Goal: Task Accomplishment & Management: Use online tool/utility

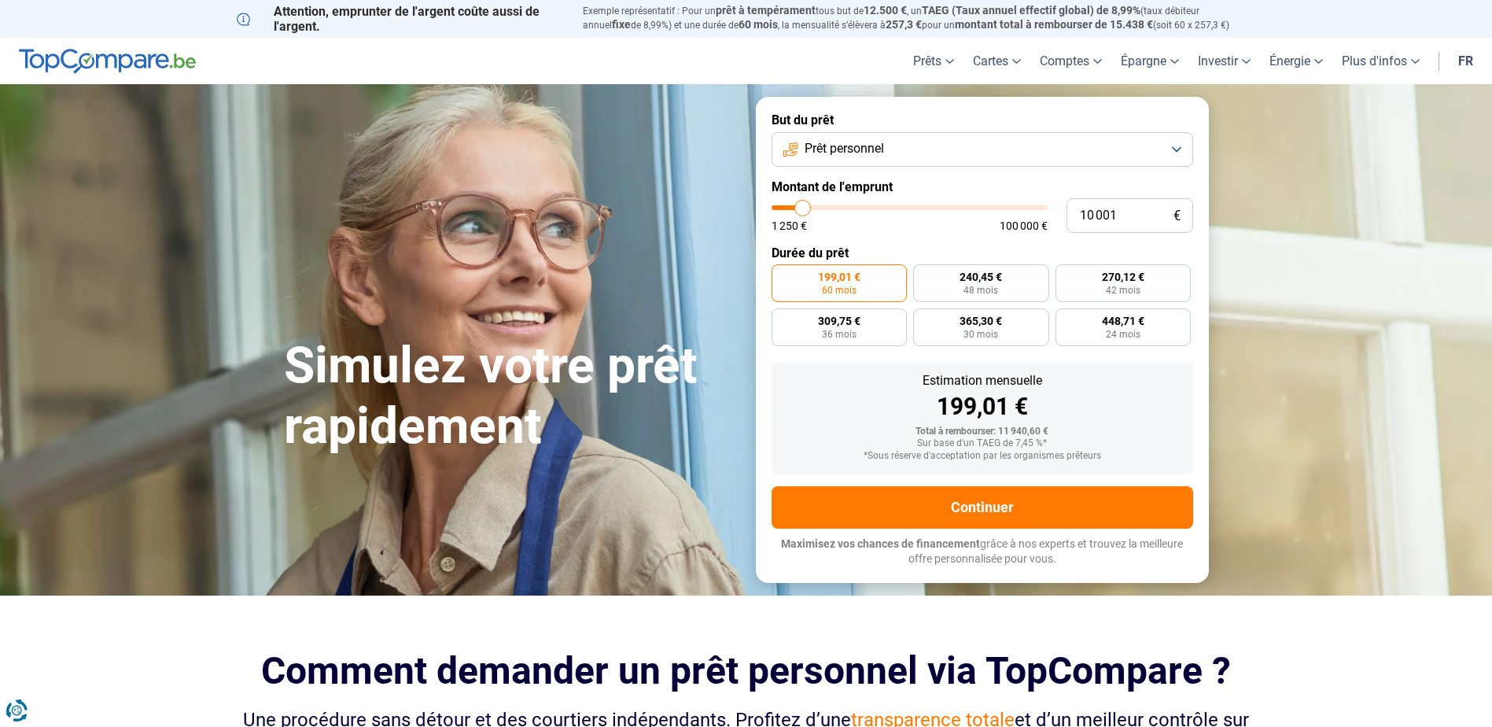
click at [1167, 144] on button "Prêt personnel" at bounding box center [983, 149] width 422 height 35
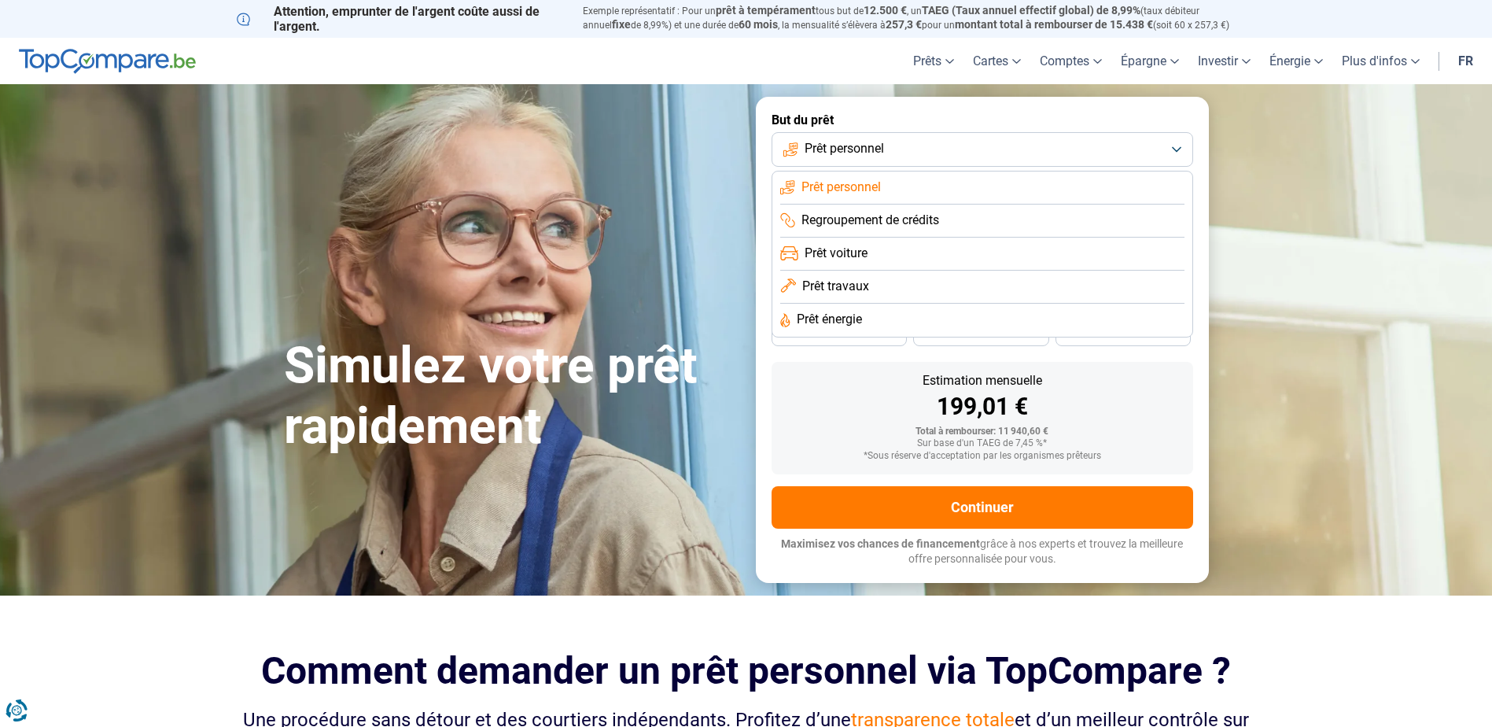
click at [945, 212] on li "Regroupement de crédits" at bounding box center [982, 221] width 404 height 33
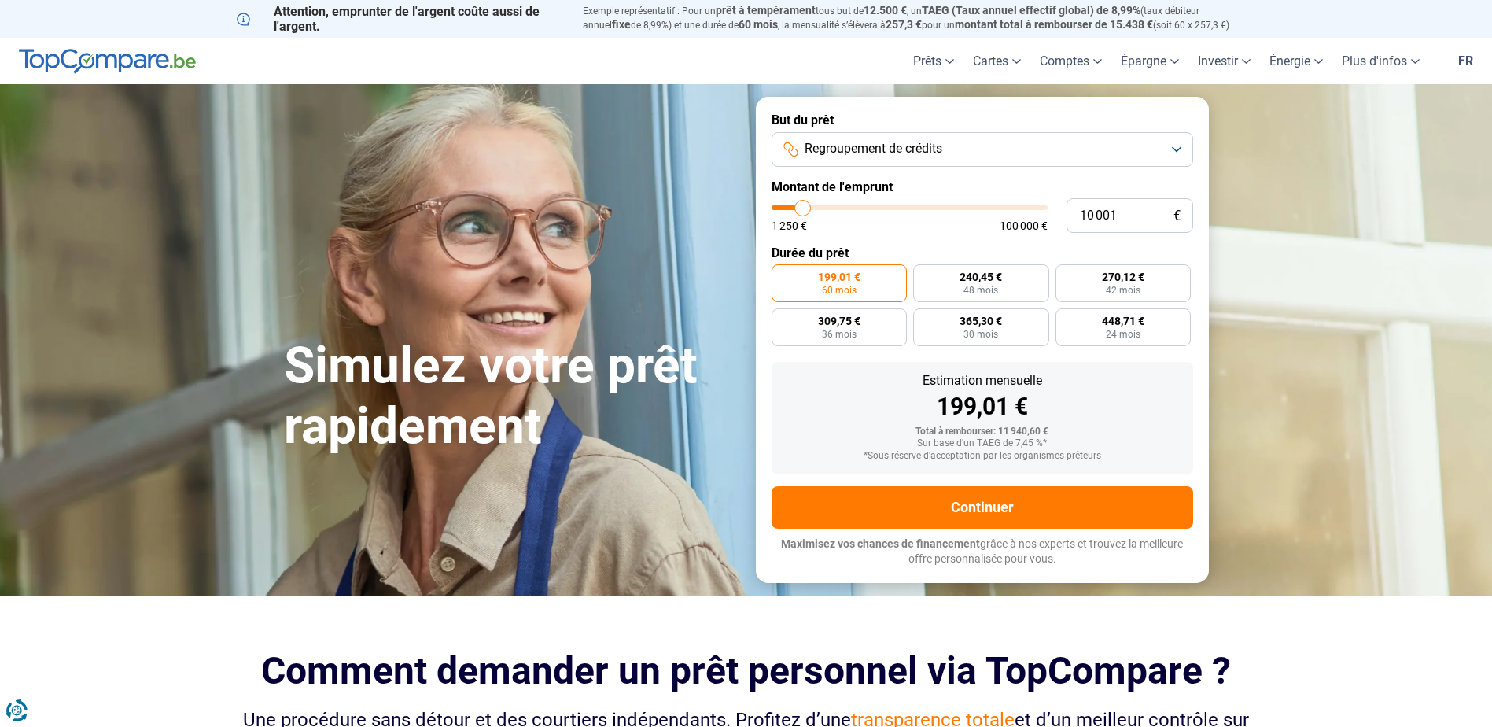
type input "10 500"
type input "10500"
type input "12 000"
type input "12000"
type input "13 500"
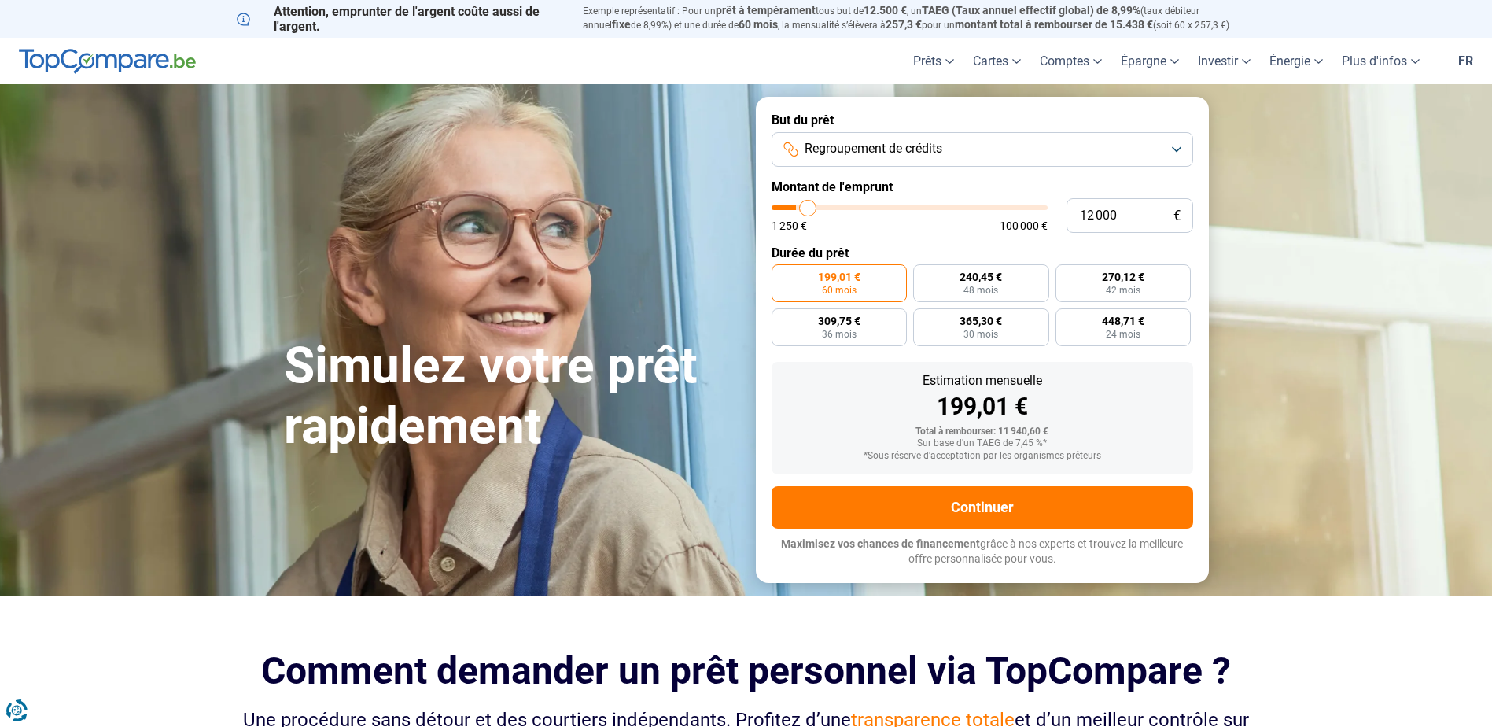
type input "13500"
type input "15 500"
type input "15500"
type input "17 250"
type input "17250"
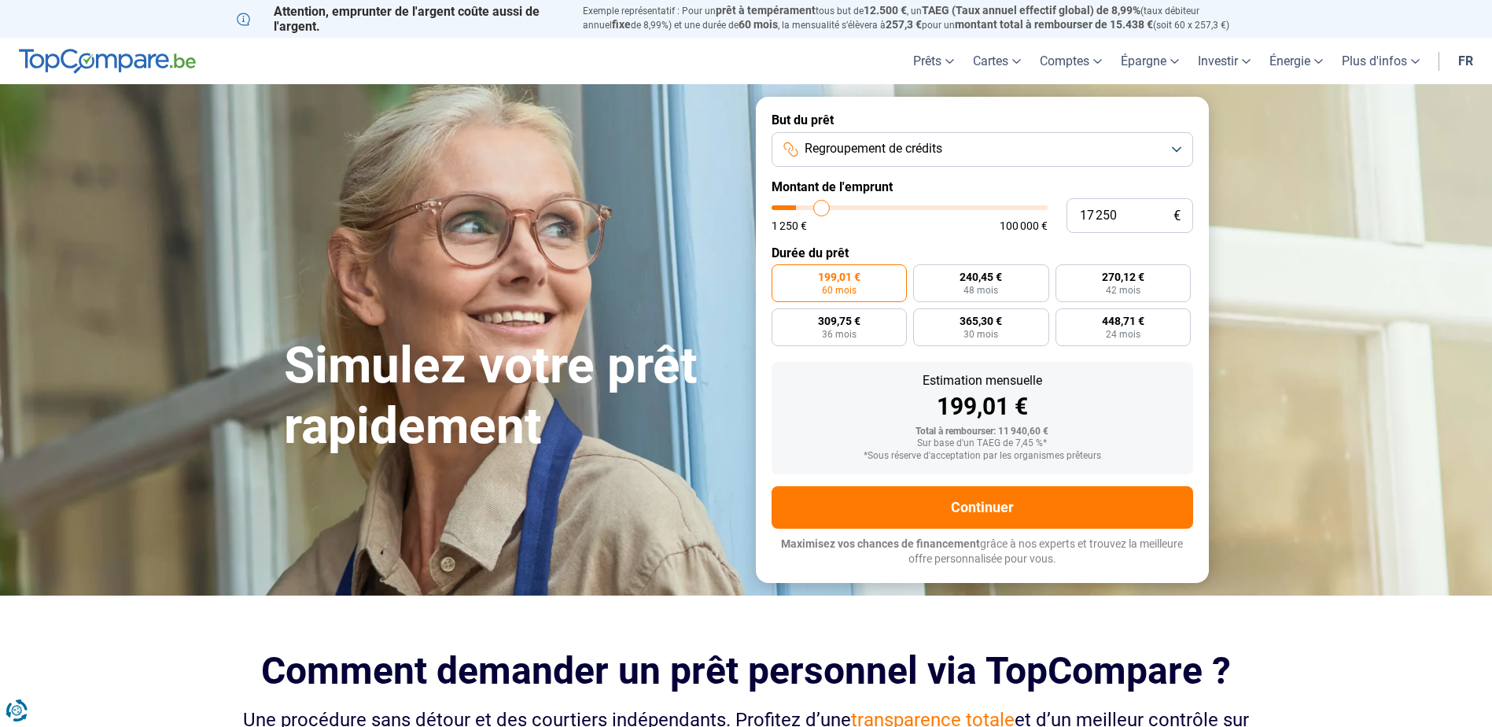
type input "18 500"
type input "18500"
type input "19 750"
type input "19750"
type input "21 250"
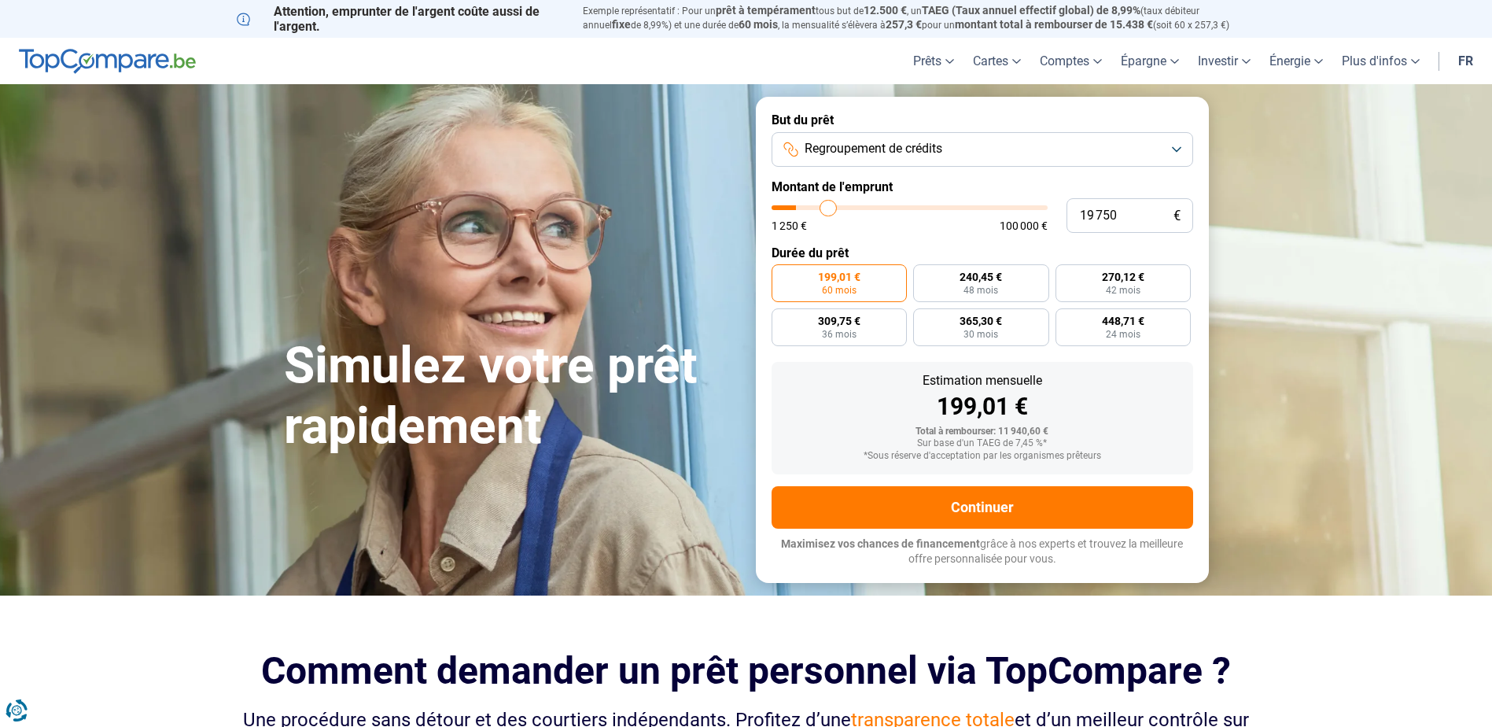
type input "21250"
type input "22 750"
type input "22750"
type input "23 500"
type input "23500"
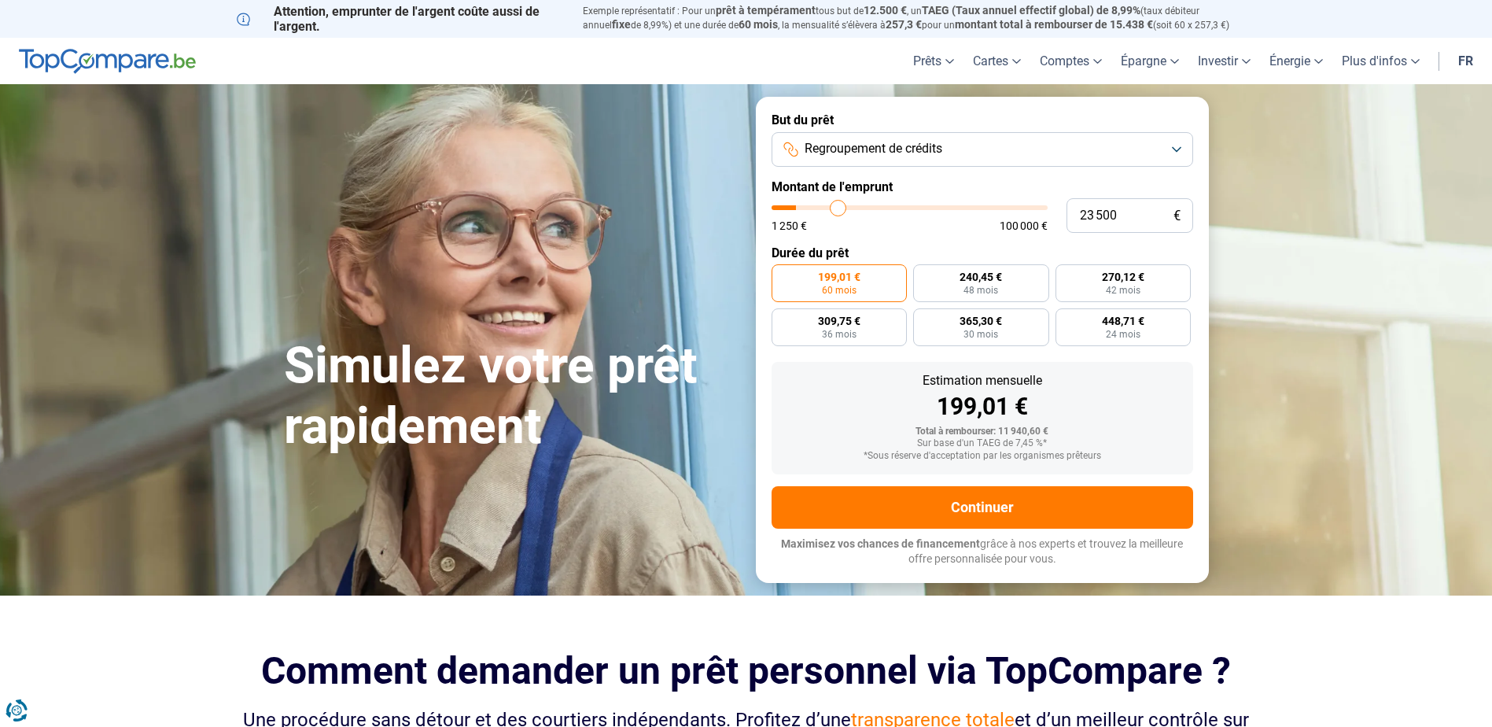
type input "24 750"
type input "24750"
type input "25 250"
type input "25250"
type input "26 250"
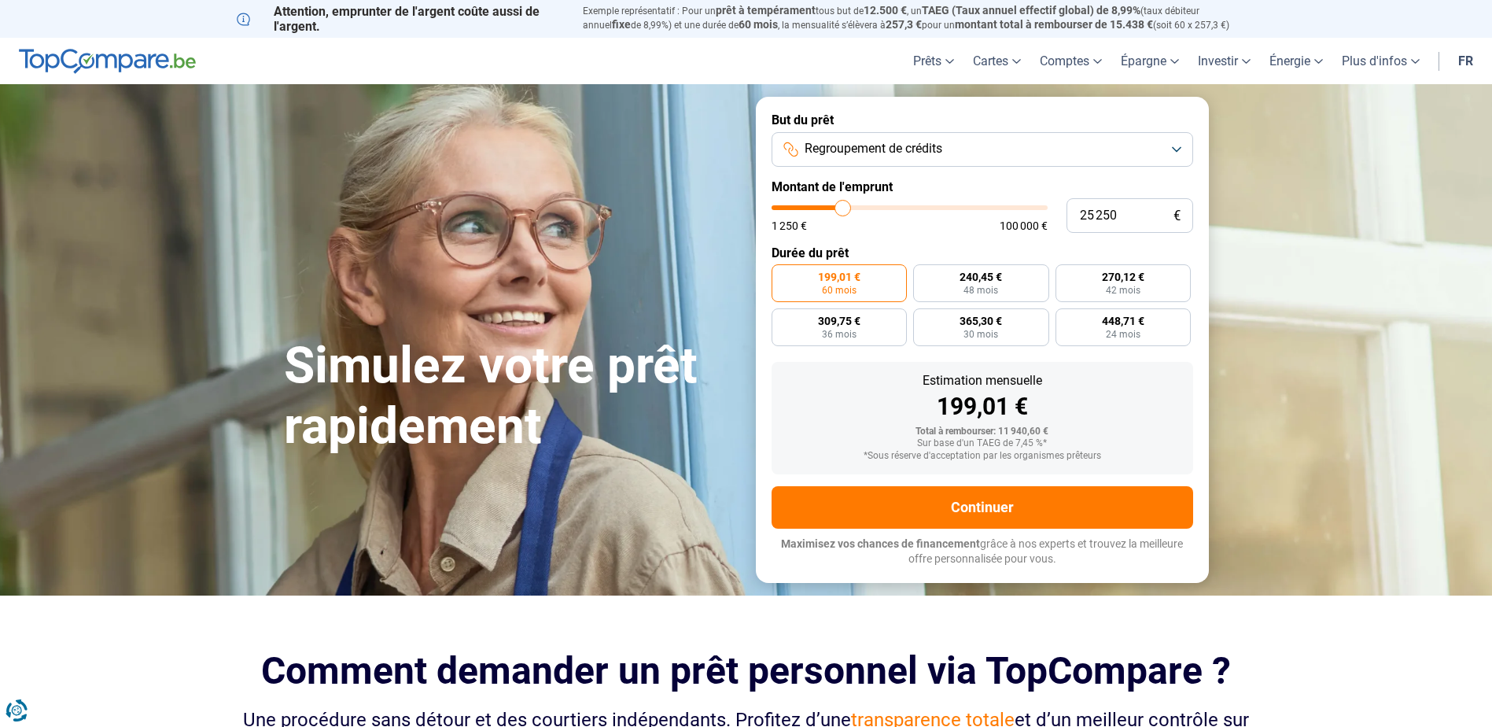
type input "26250"
type input "26 750"
type input "26750"
type input "27 750"
type input "27750"
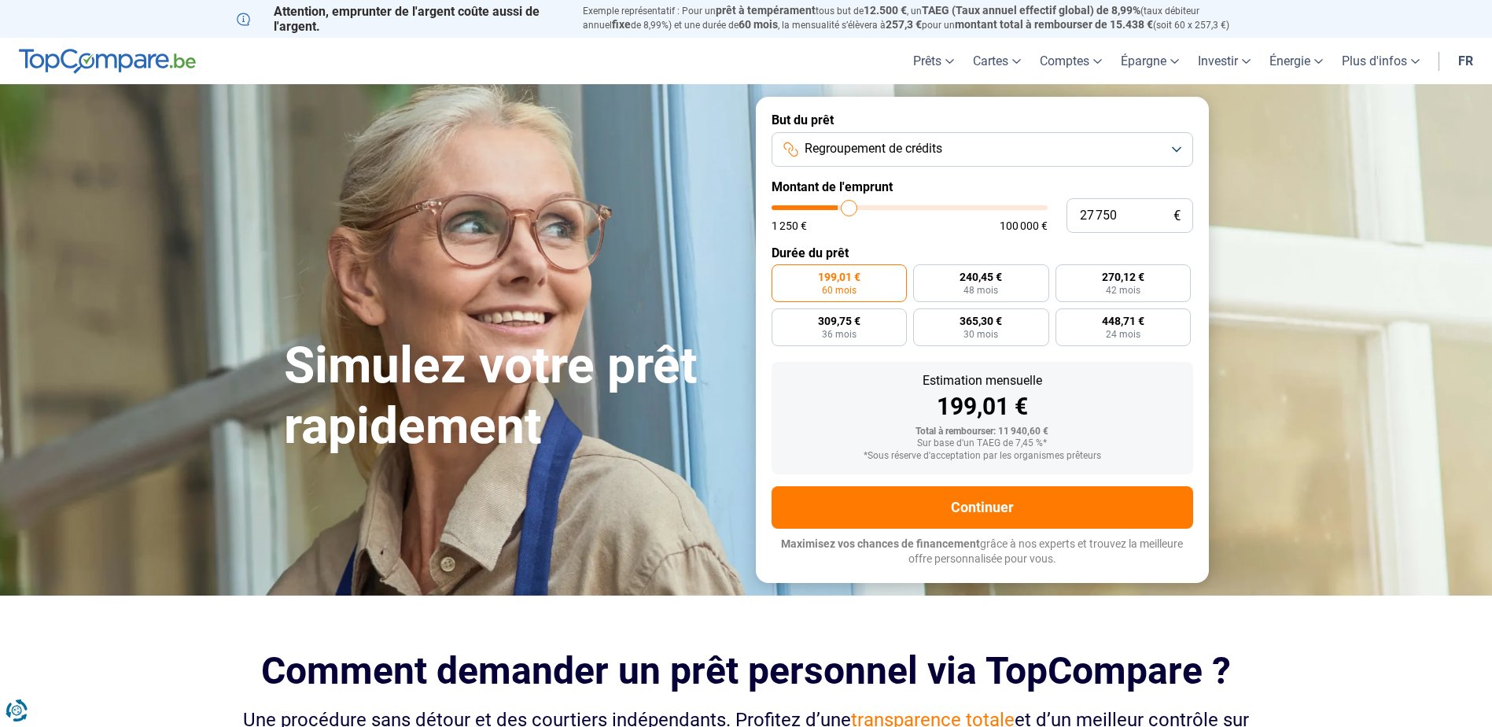
type input "29 250"
type input "29250"
type input "30 500"
type input "30500"
type input "32 000"
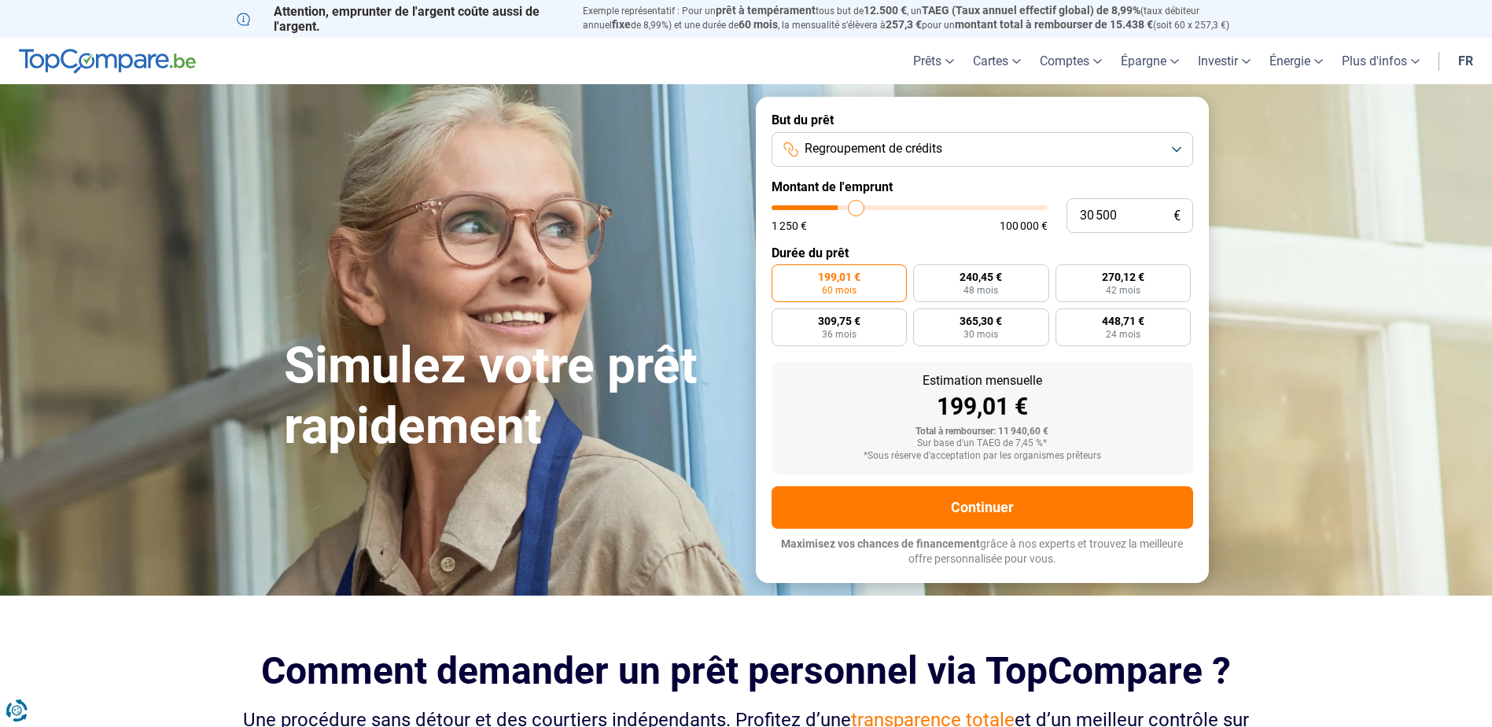
type input "32000"
type input "33 250"
type input "33250"
type input "34 250"
type input "34250"
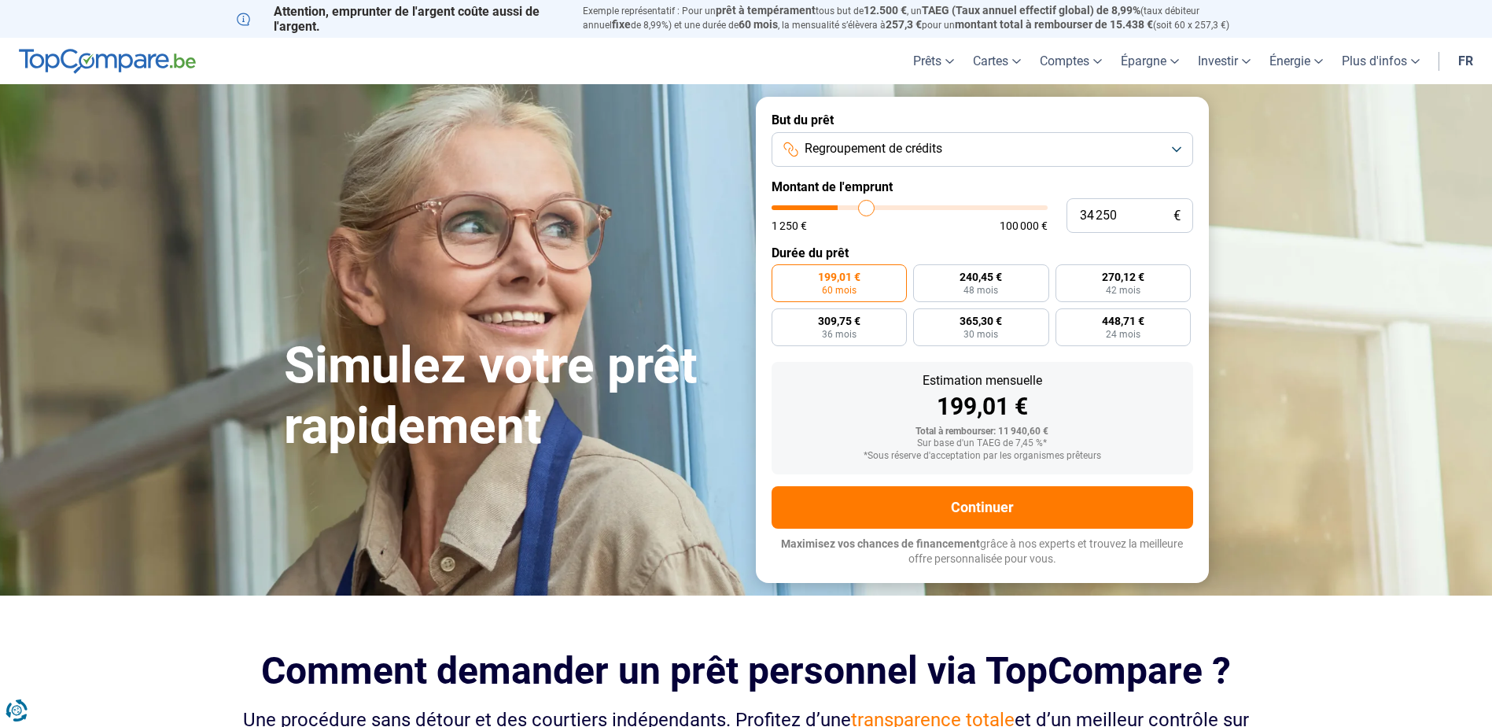
type input "35 500"
type input "35500"
type input "36 500"
type input "36500"
type input "38 750"
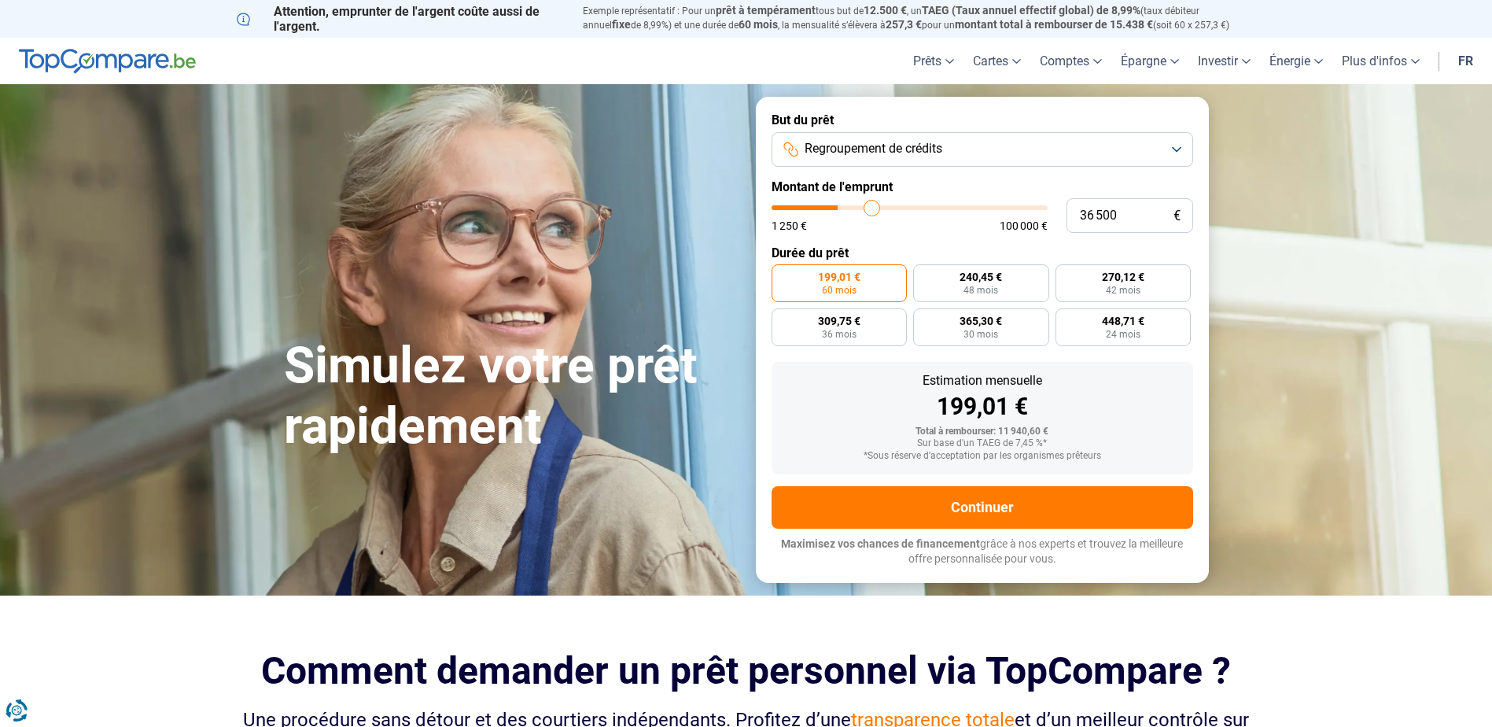
type input "38750"
type input "41 000"
type input "41000"
type input "43 750"
type input "43750"
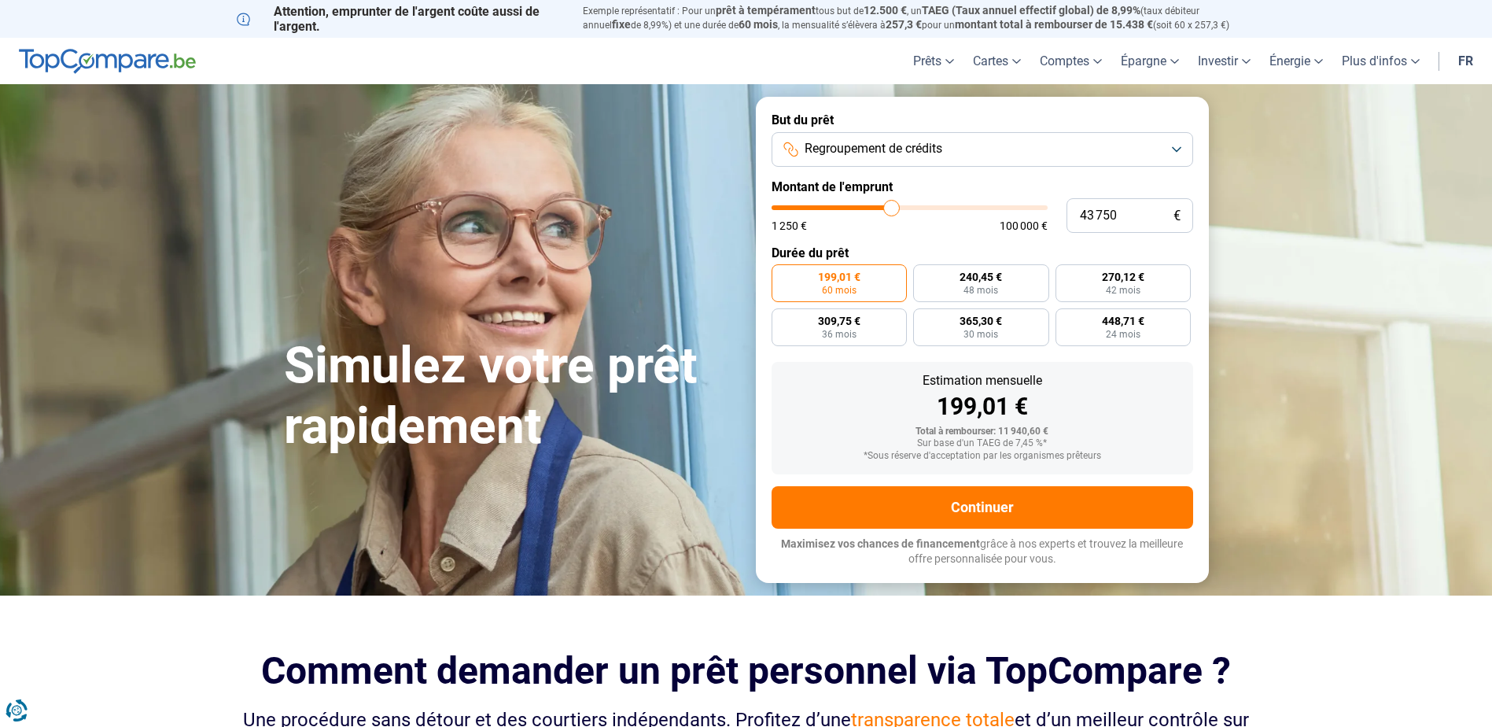
type input "45 250"
type input "45250"
type input "46 750"
type input "46750"
type input "48 250"
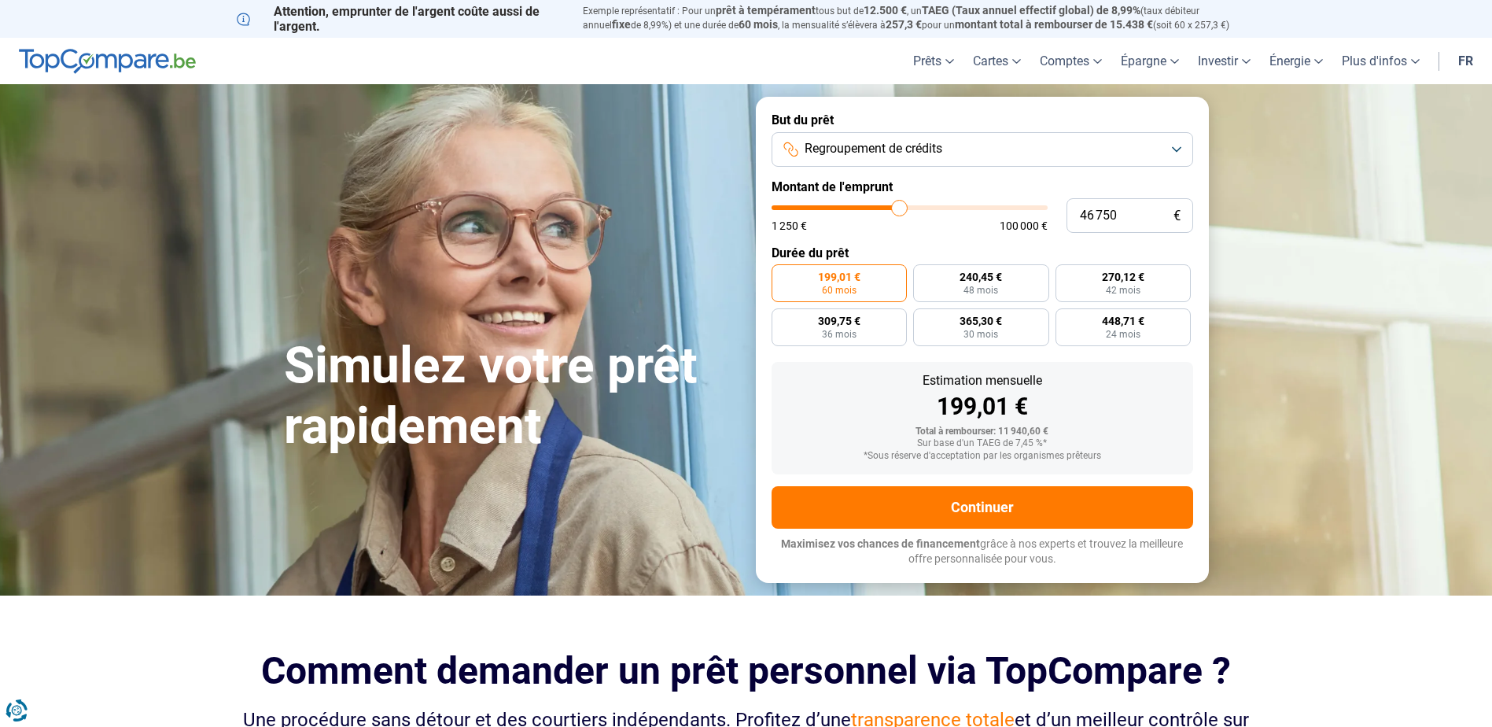
type input "48250"
type input "48 750"
type input "48750"
type input "49 500"
type input "49500"
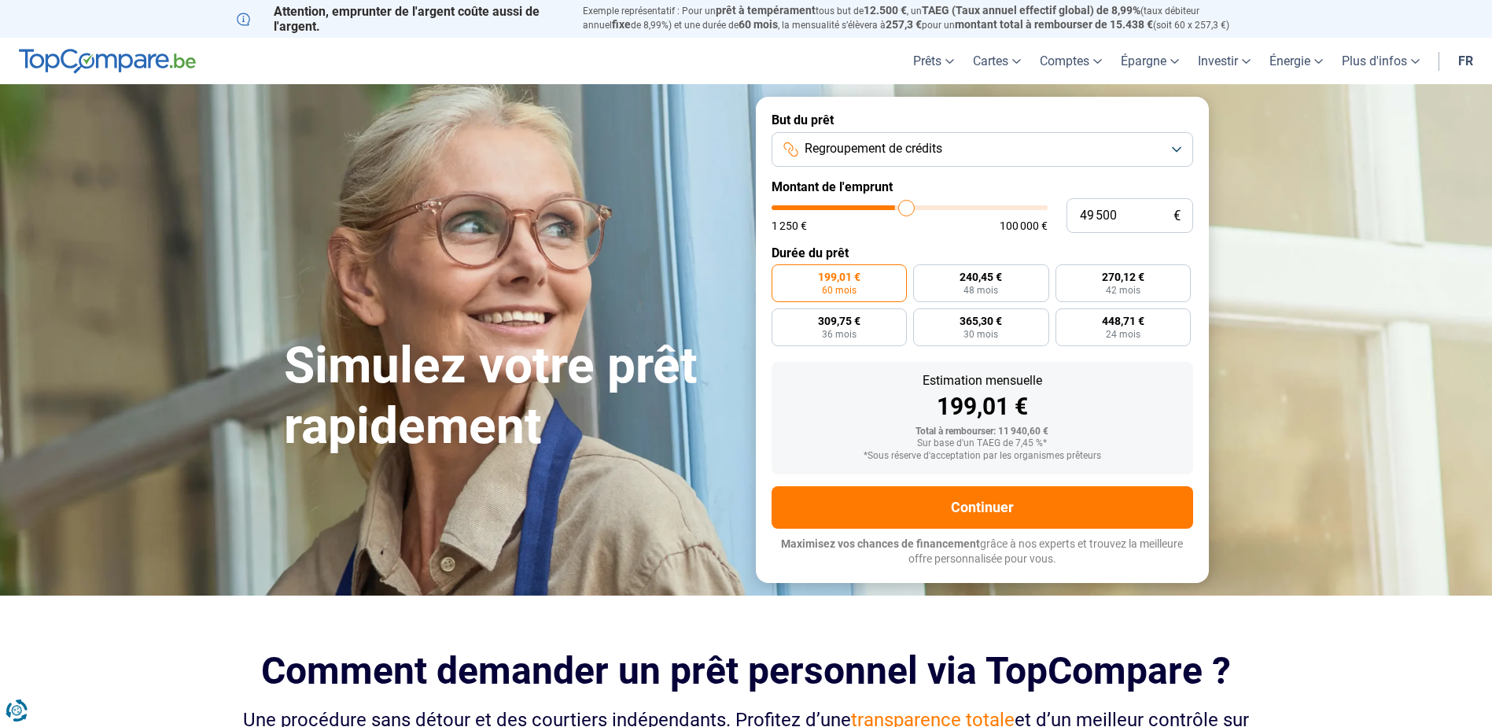
type input "49 750"
type input "49750"
type input "50 250"
type input "50250"
type input "51 250"
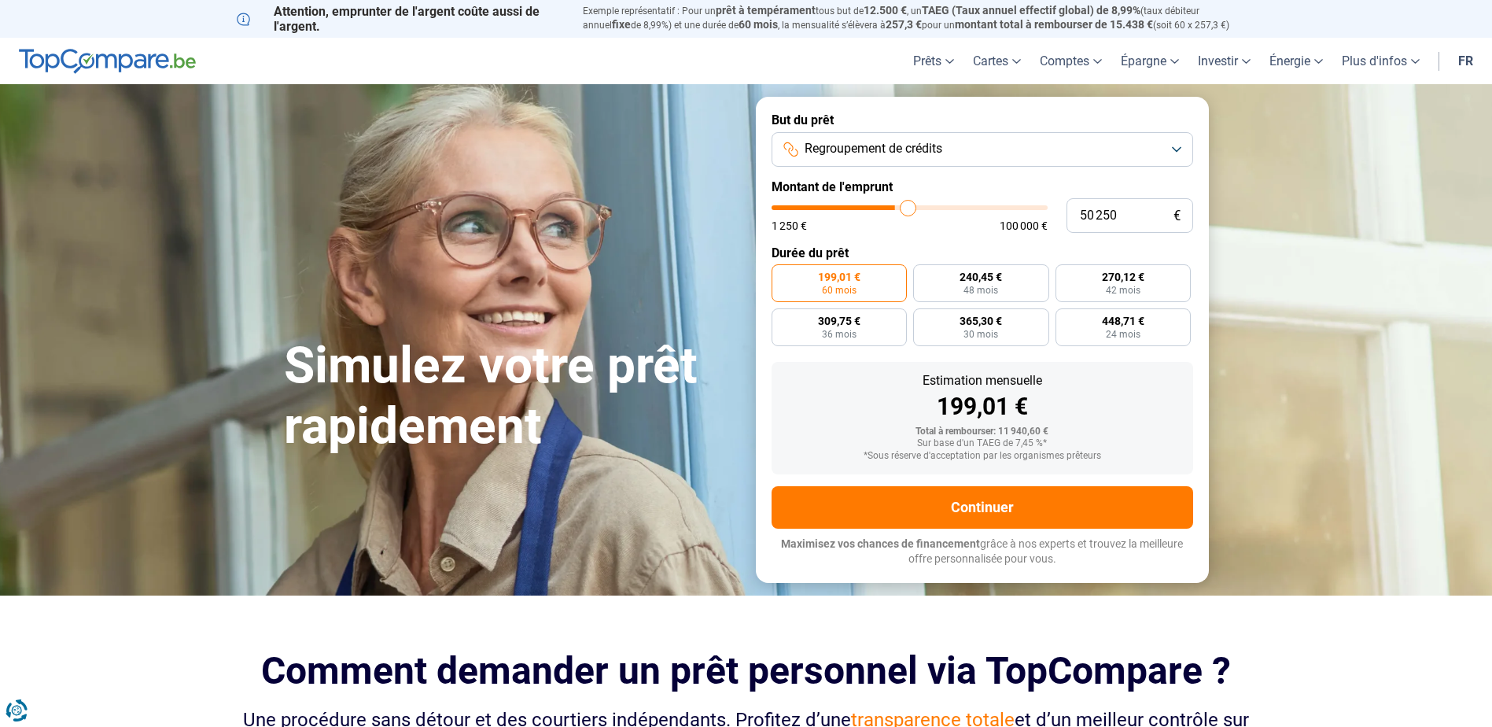
type input "51250"
type input "52 000"
type input "52000"
type input "53 000"
type input "53000"
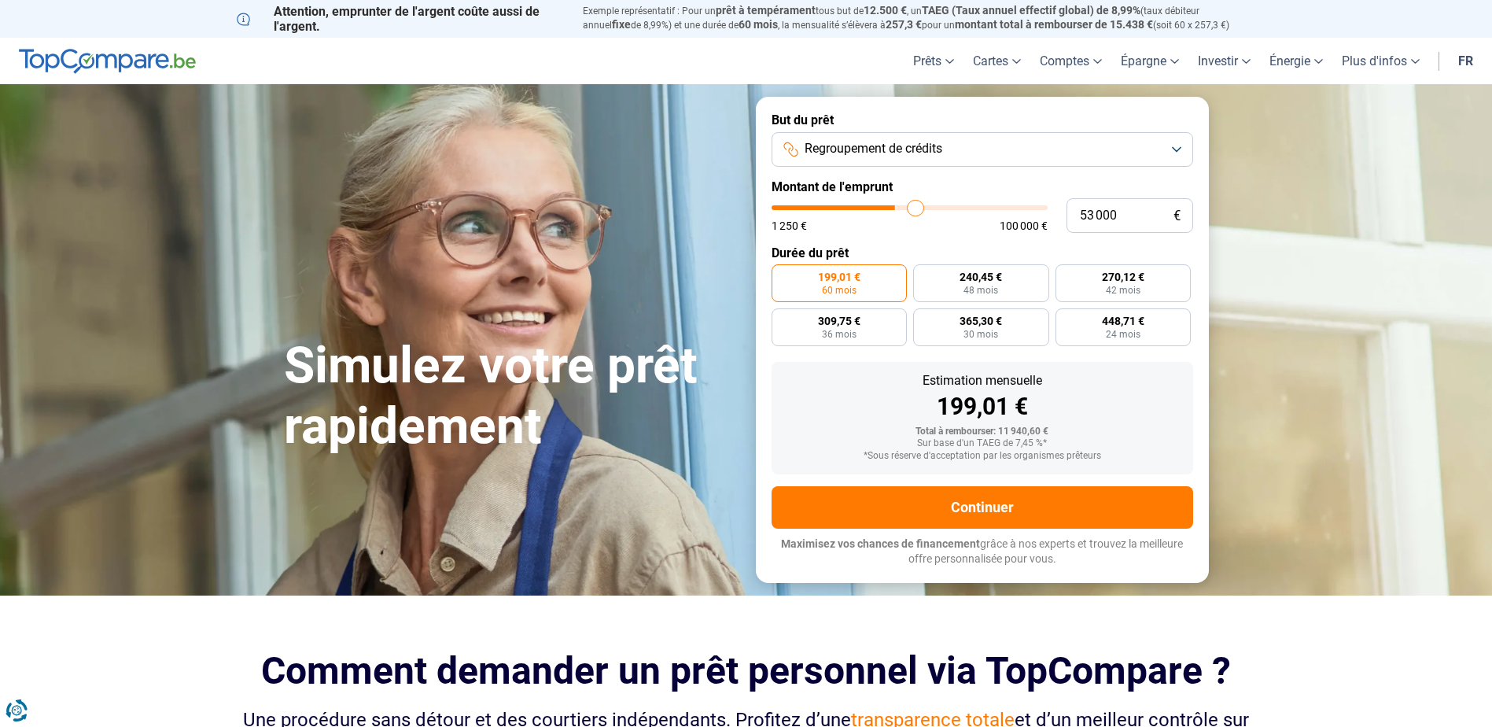
type input "54 500"
type input "54500"
type input "56 250"
type input "56250"
type input "58 000"
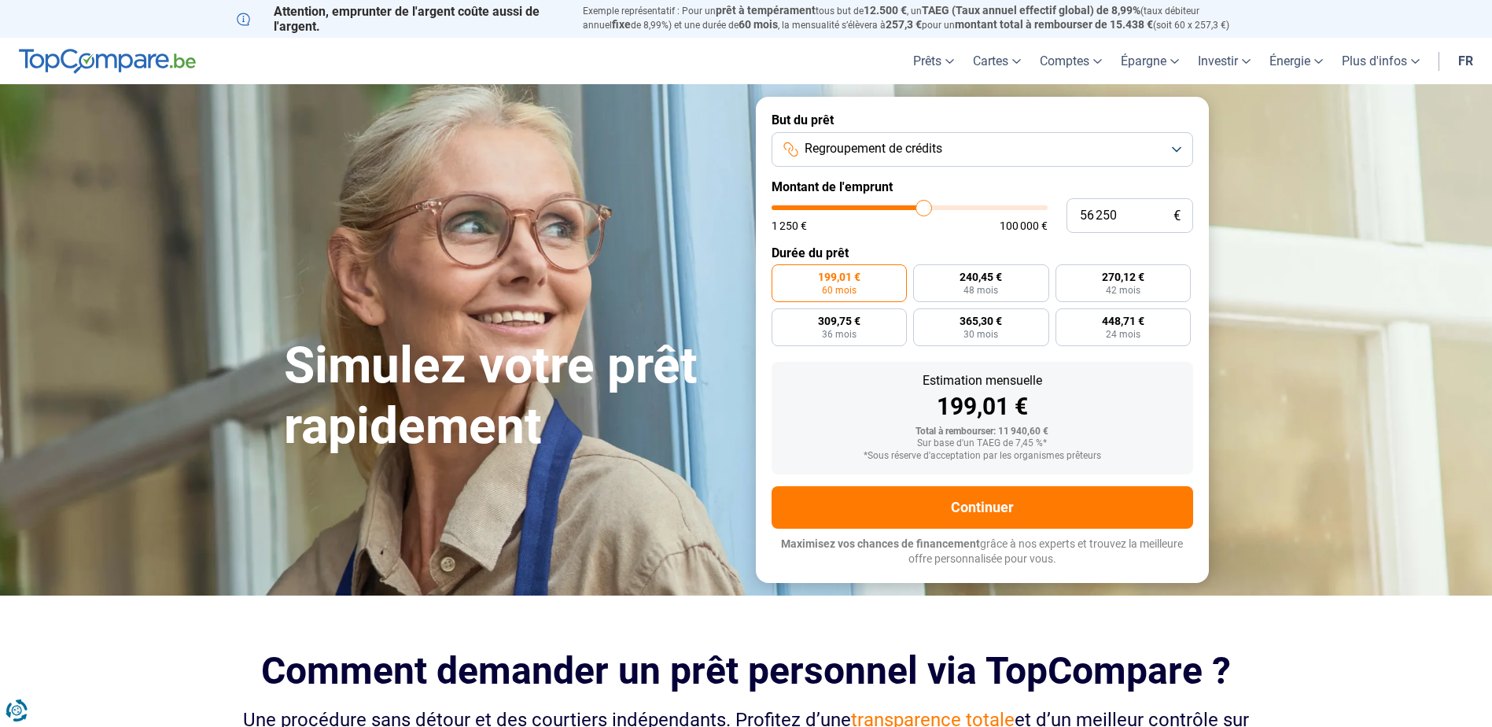
type input "58000"
type input "59 000"
type input "59000"
type input "59 500"
type input "59500"
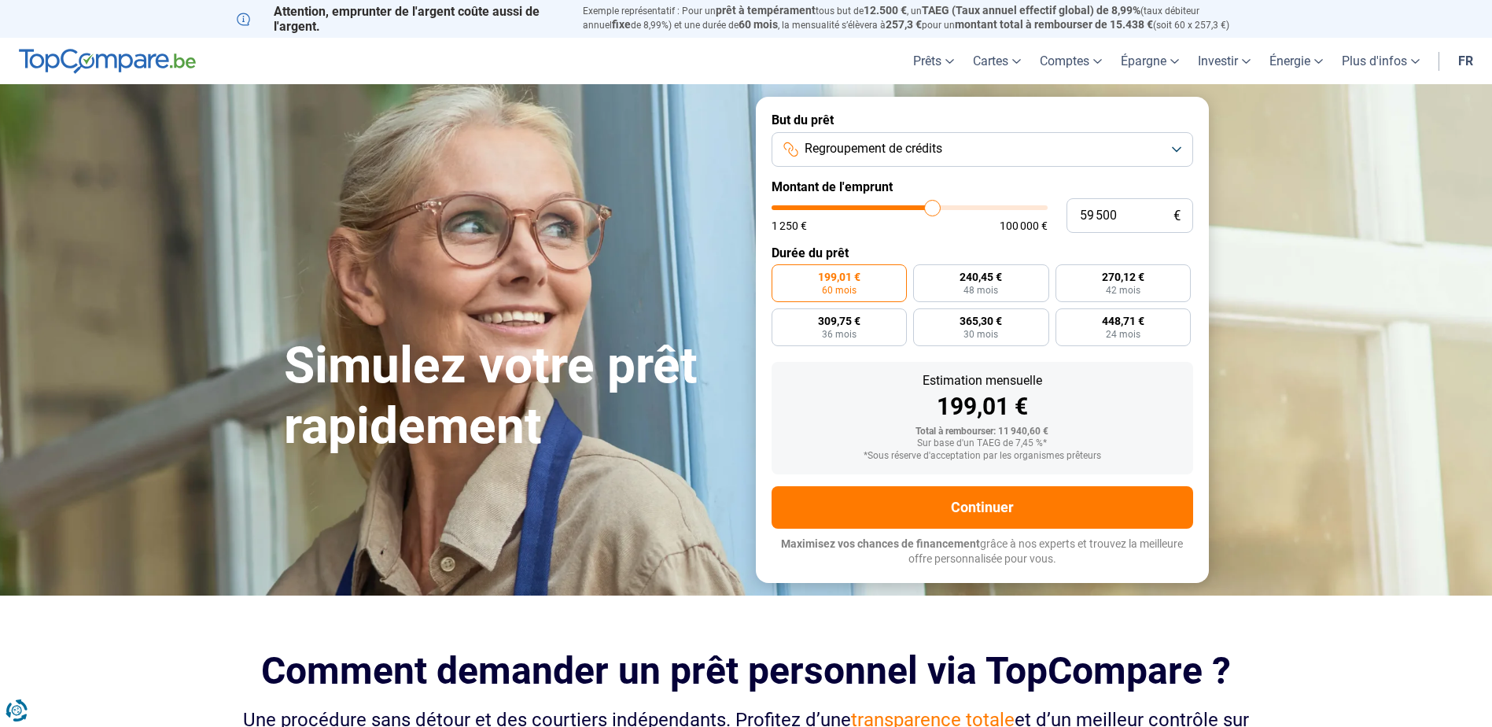
type input "60 000"
type input "60000"
type input "60 500"
type input "60500"
type input "61 750"
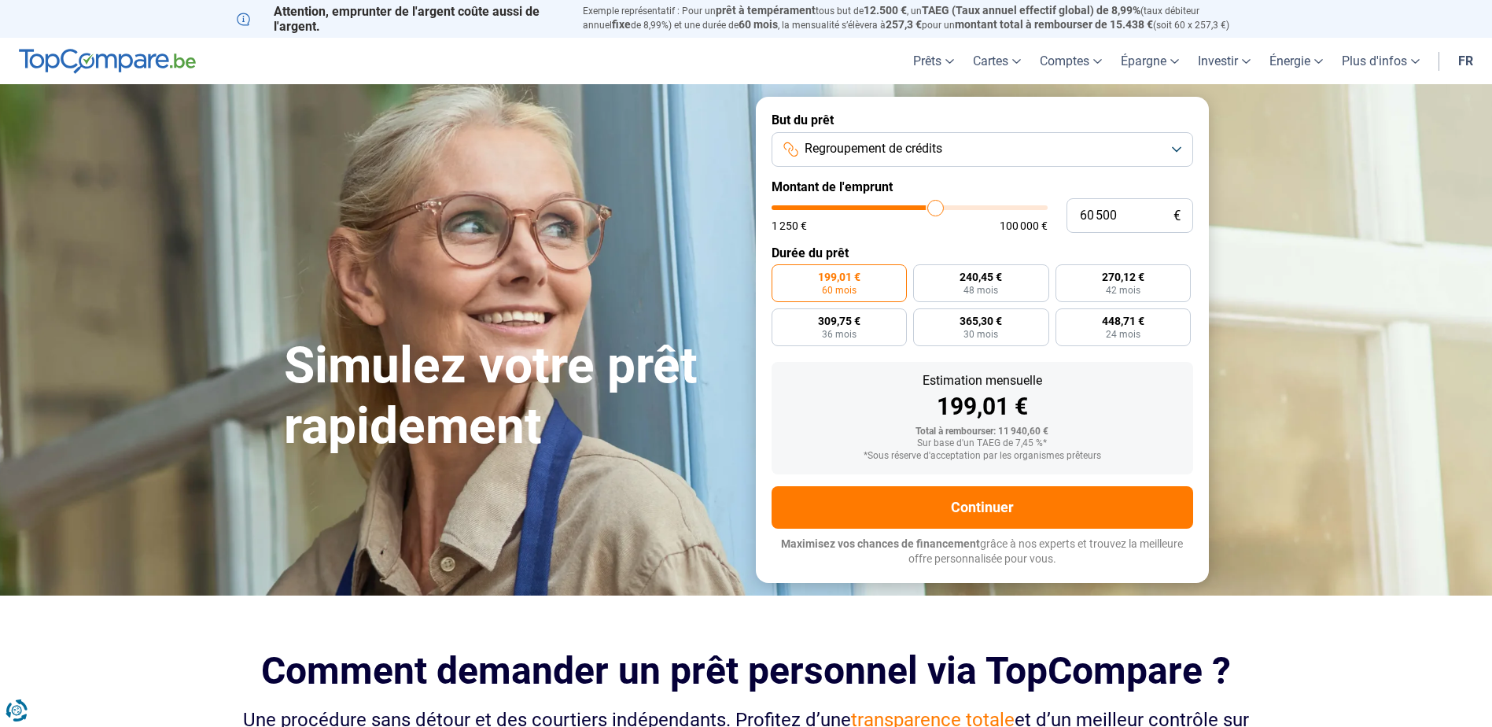
type input "61750"
type input "62 250"
type input "62250"
type input "63 500"
type input "63500"
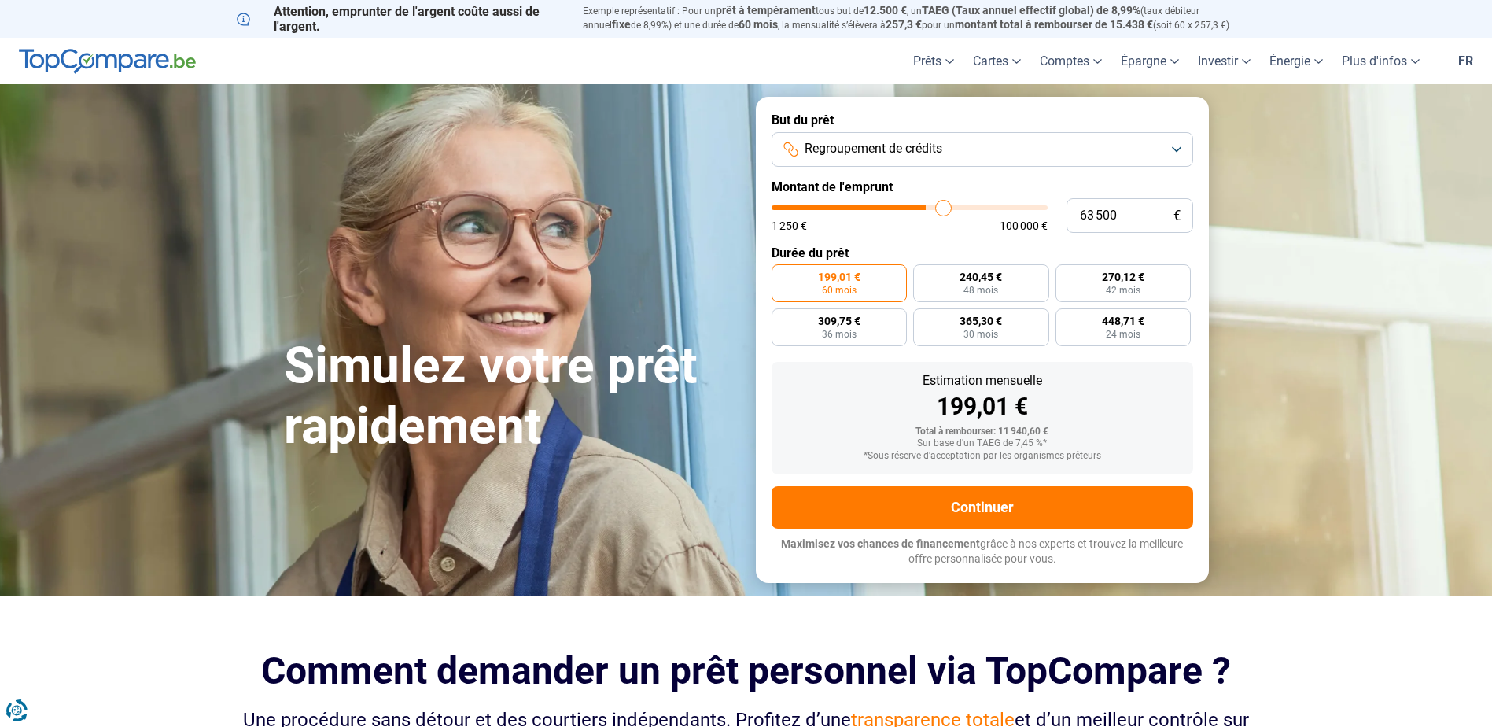
type input "64 500"
type input "64500"
type input "65 750"
type input "65750"
type input "66 500"
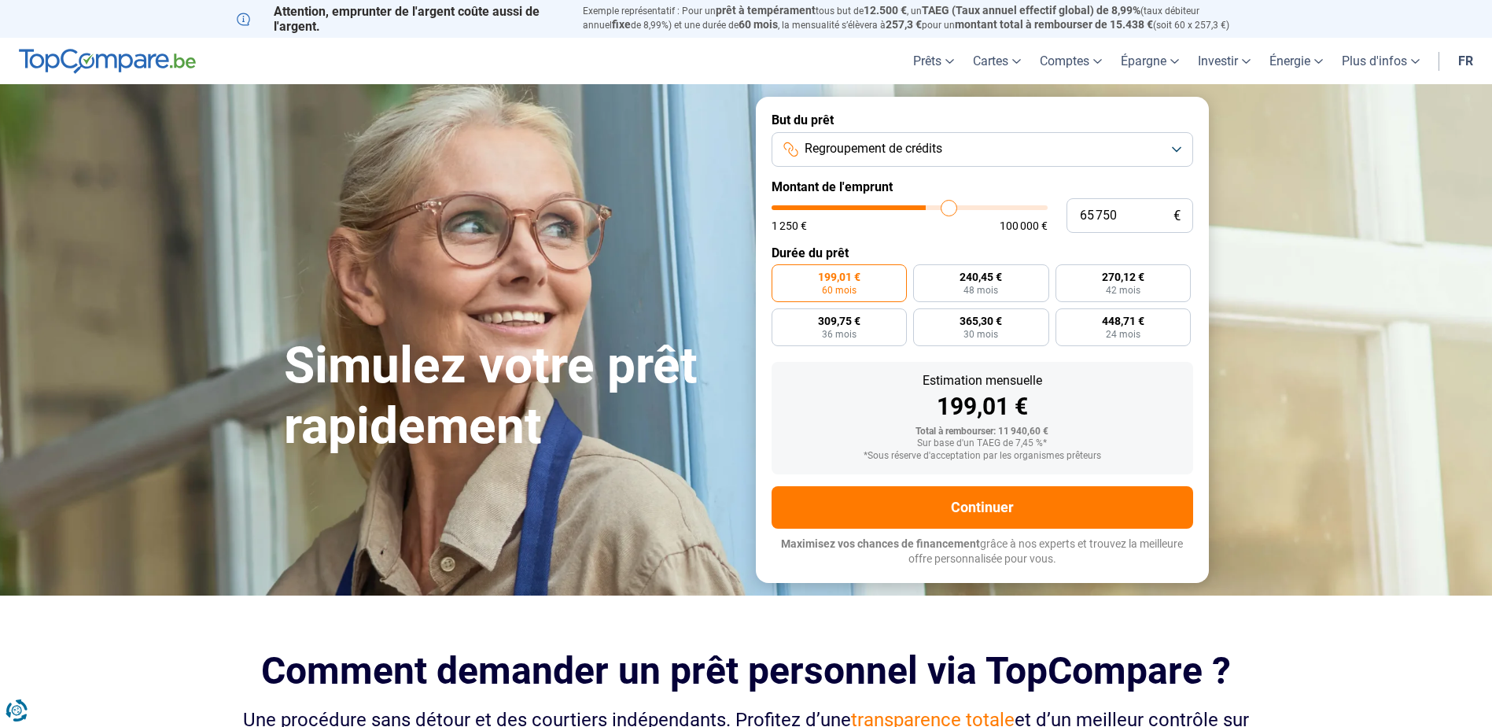
type input "66500"
type input "66 750"
type input "66750"
type input "67 250"
type input "67250"
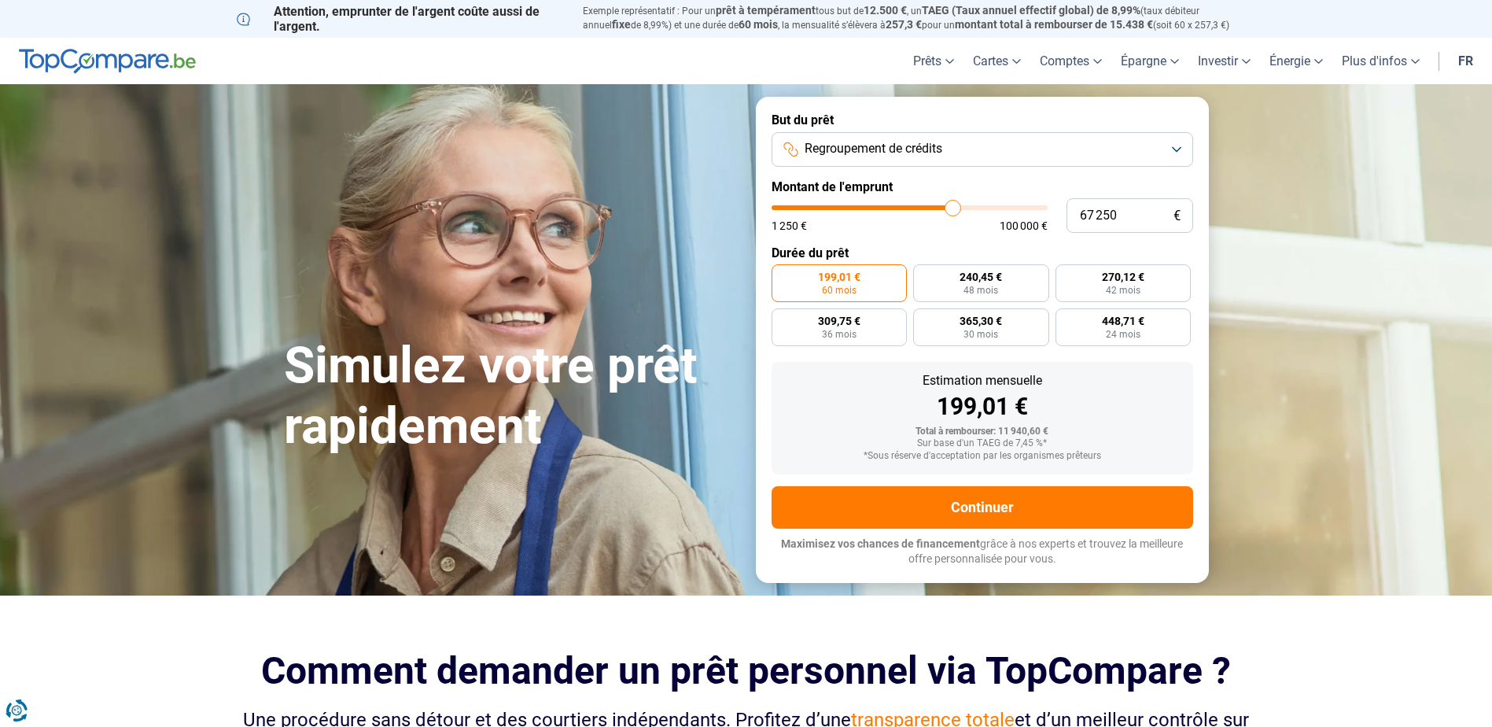
type input "67 500"
type input "67500"
type input "67 750"
type input "67750"
type input "68 000"
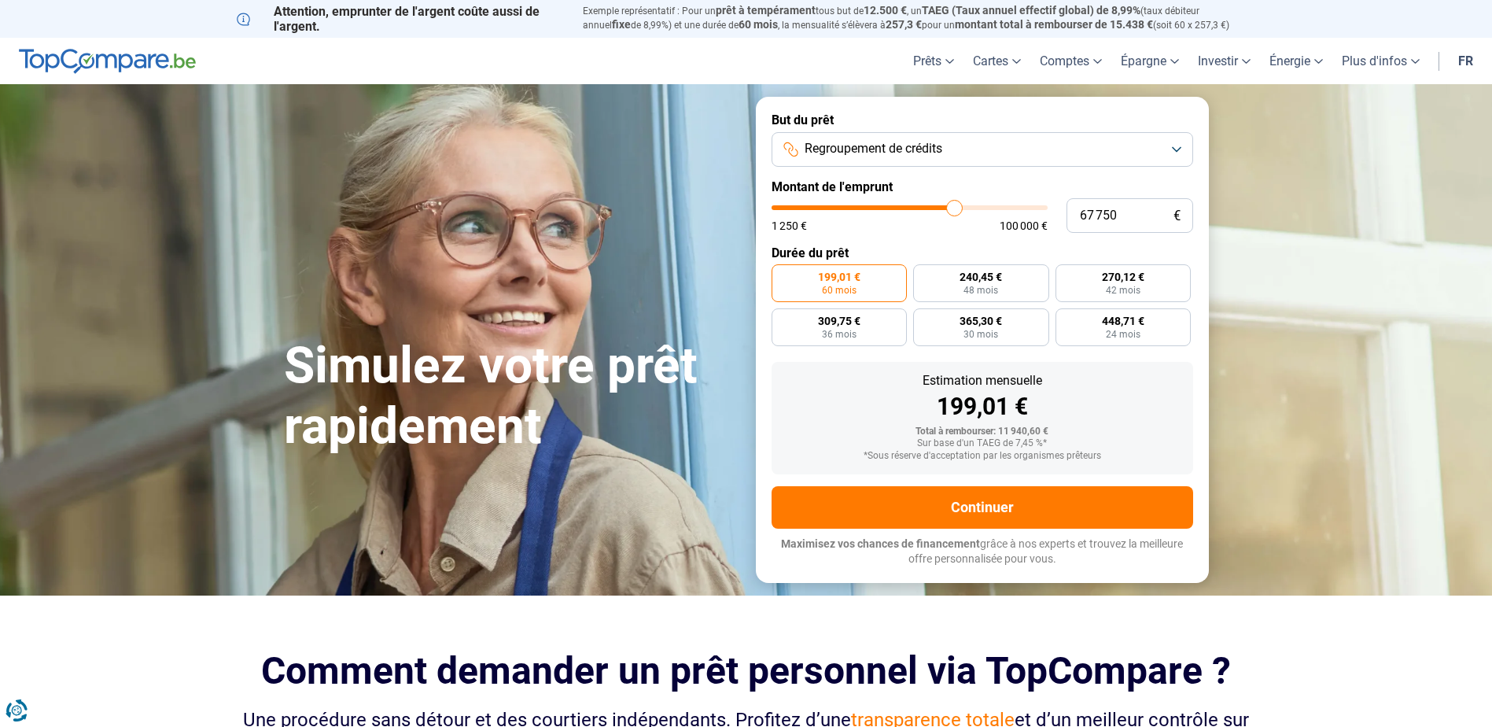
type input "68000"
type input "68 250"
type input "68250"
type input "68 750"
type input "68750"
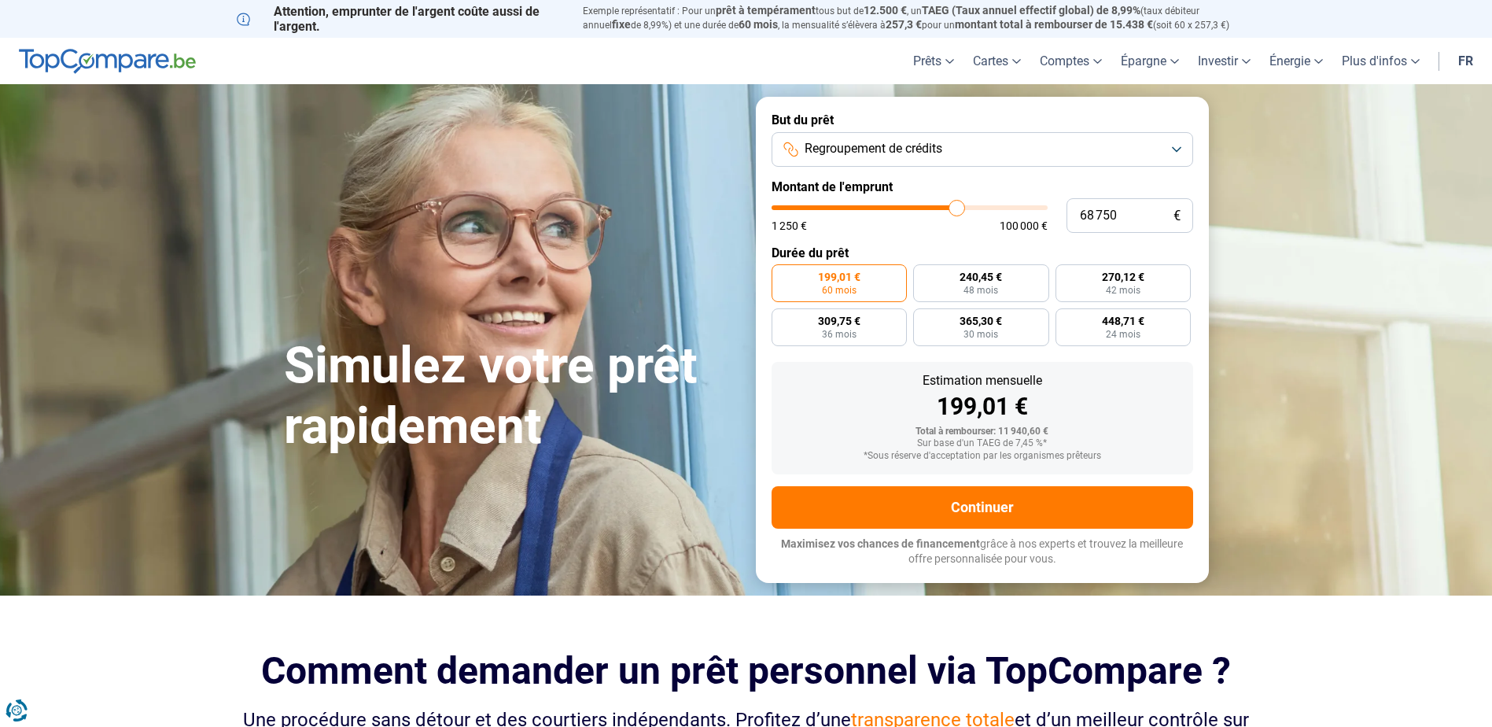
type input "69 000"
type input "69000"
type input "69 250"
type input "69250"
type input "69 750"
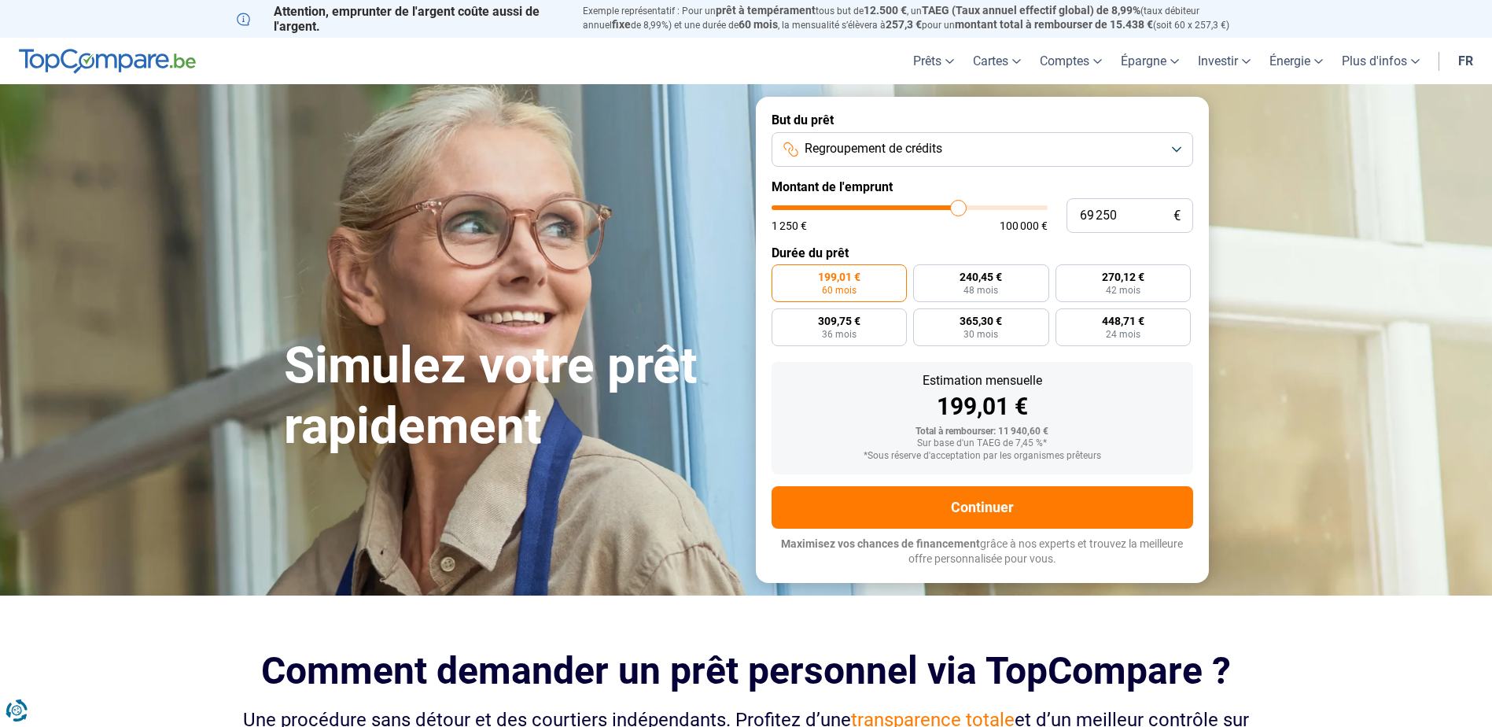
type input "69750"
type input "71 000"
type input "71000"
type input "71 250"
type input "71250"
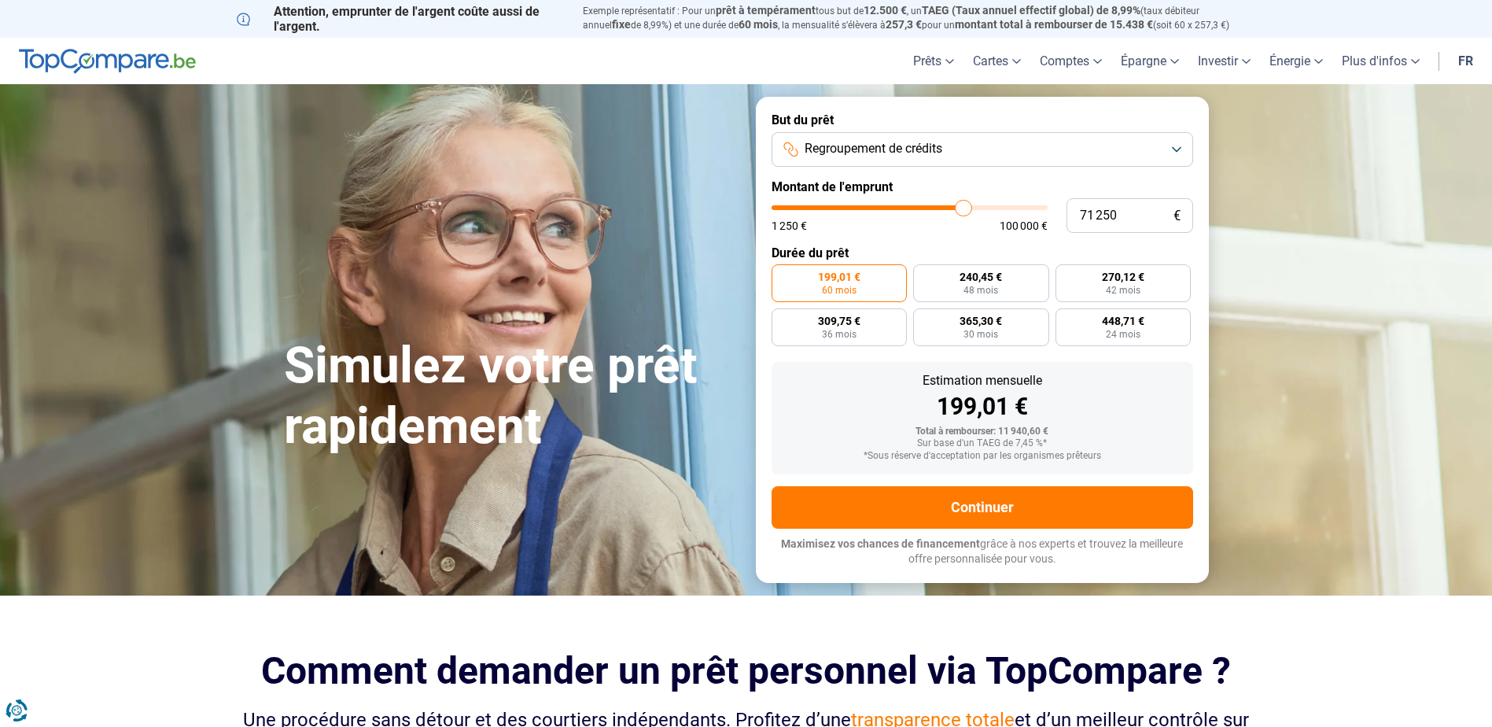
type input "71 750"
type input "71750"
type input "72 000"
type input "72000"
type input "72 250"
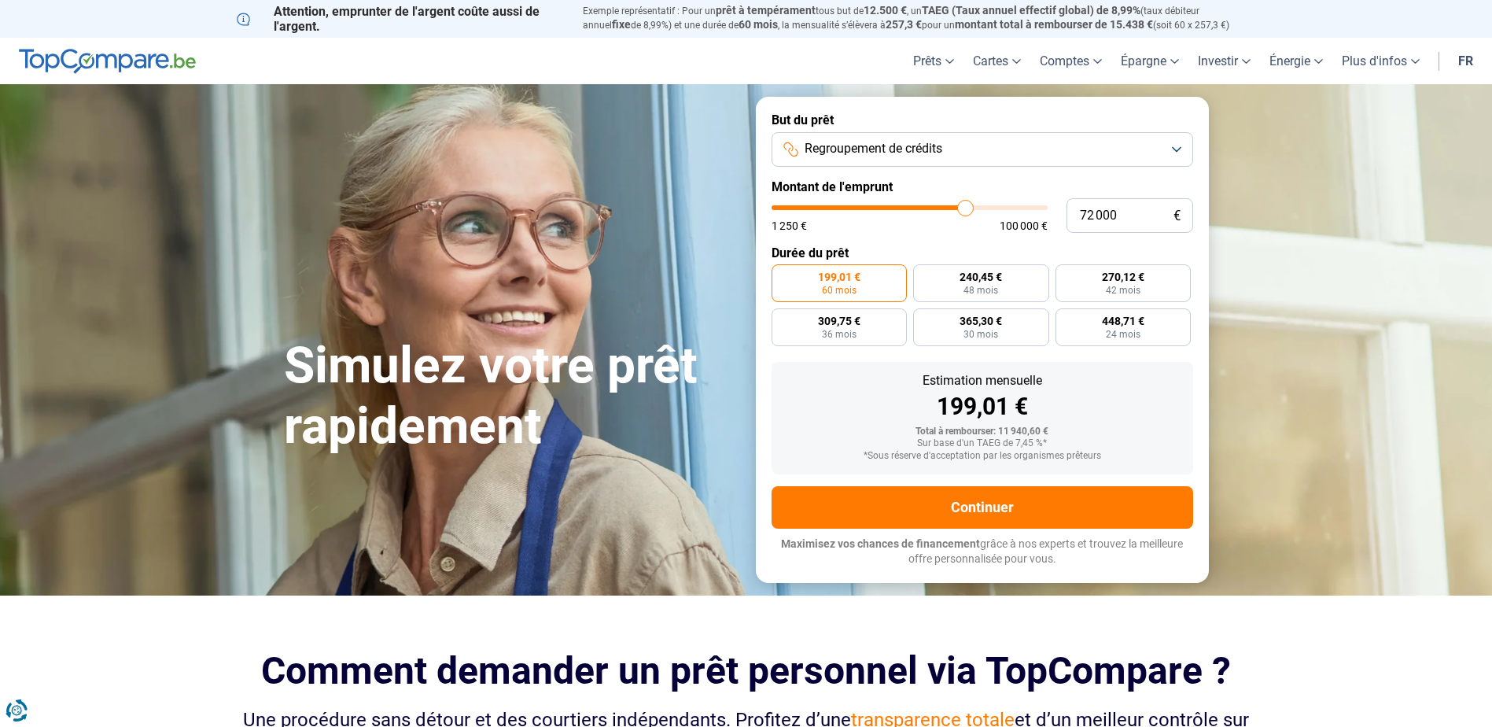
type input "72250"
type input "72 500"
type input "72500"
type input "73 500"
type input "73500"
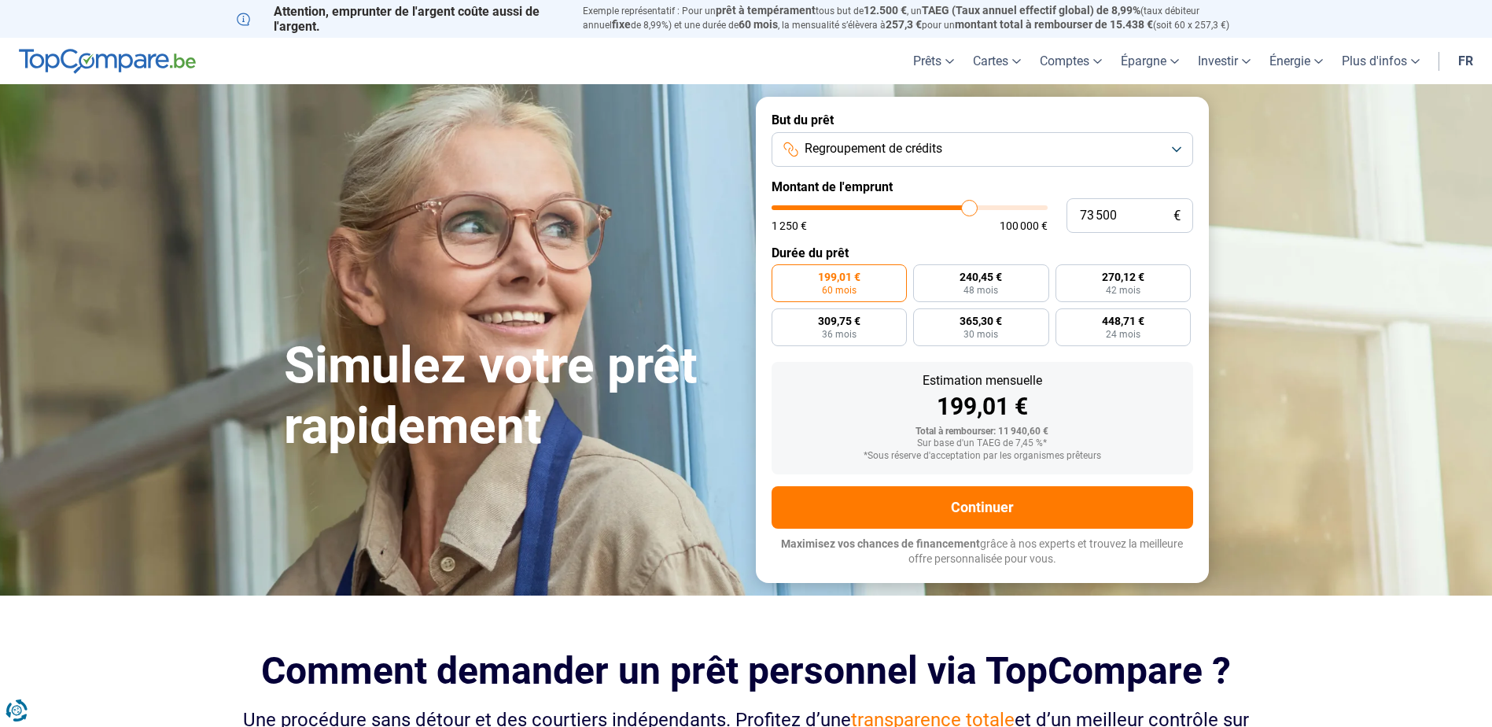
type input "74 250"
type input "74250"
type input "75 500"
type input "75500"
type input "76 250"
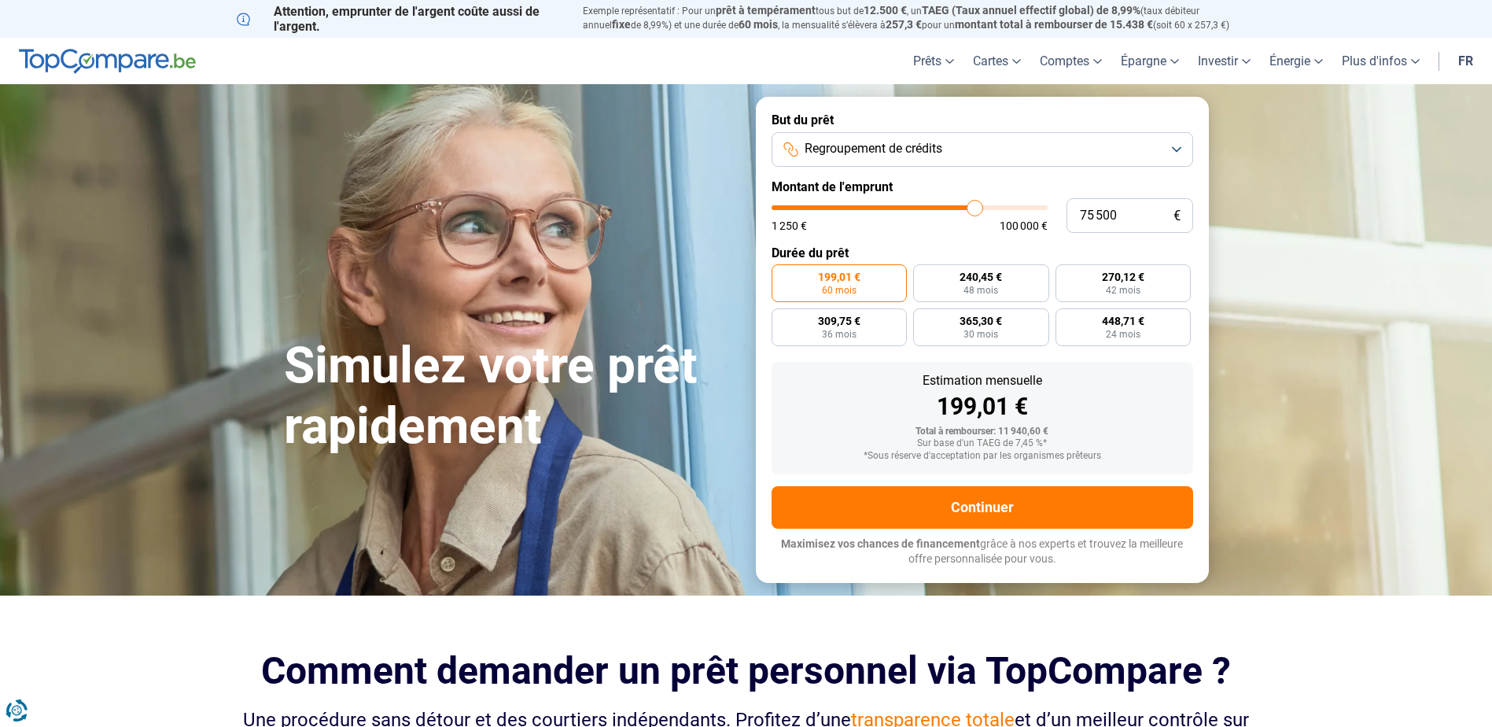
type input "76250"
type input "76 500"
type input "76500"
type input "76 750"
type input "76750"
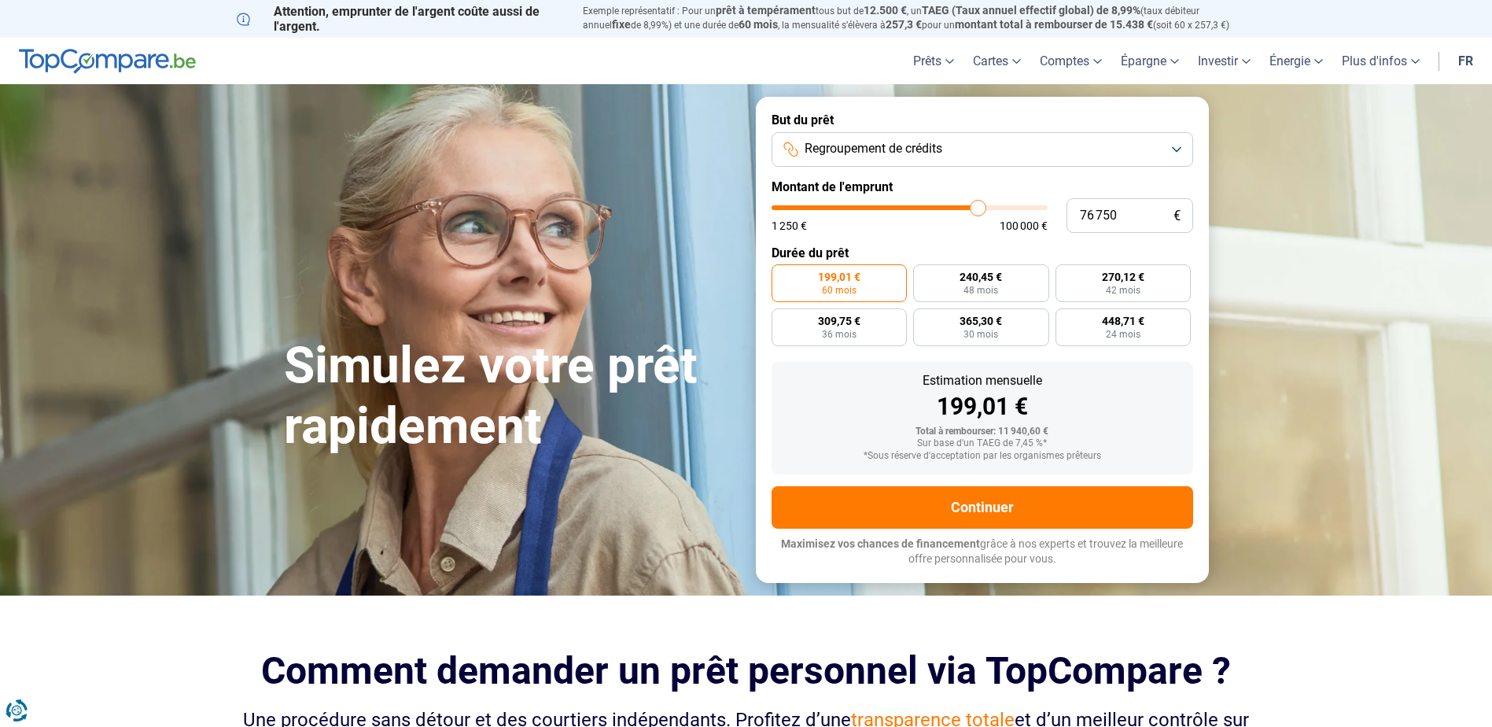
type input "77 000"
type input "77000"
type input "77 750"
type input "77750"
type input "78 000"
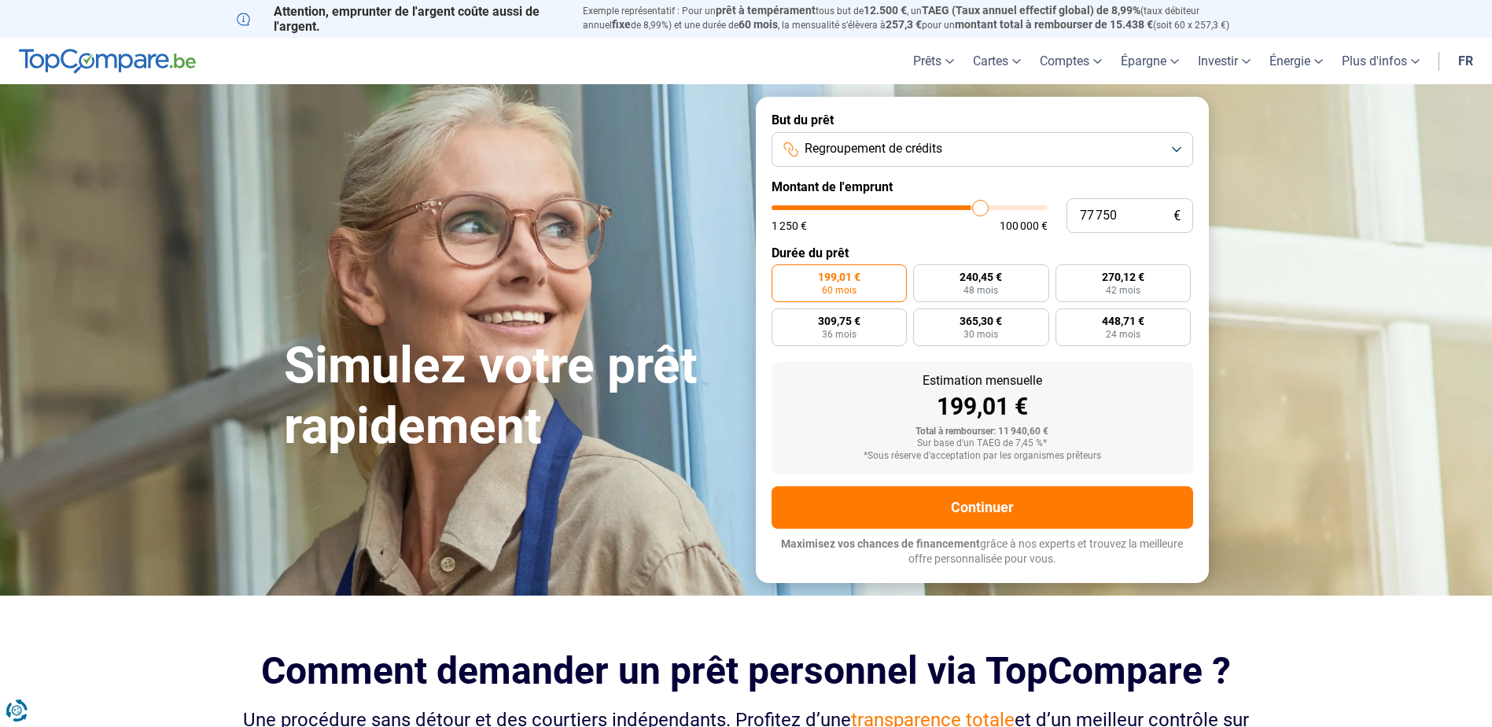
type input "78000"
type input "78 250"
type input "78250"
type input "78 500"
type input "78500"
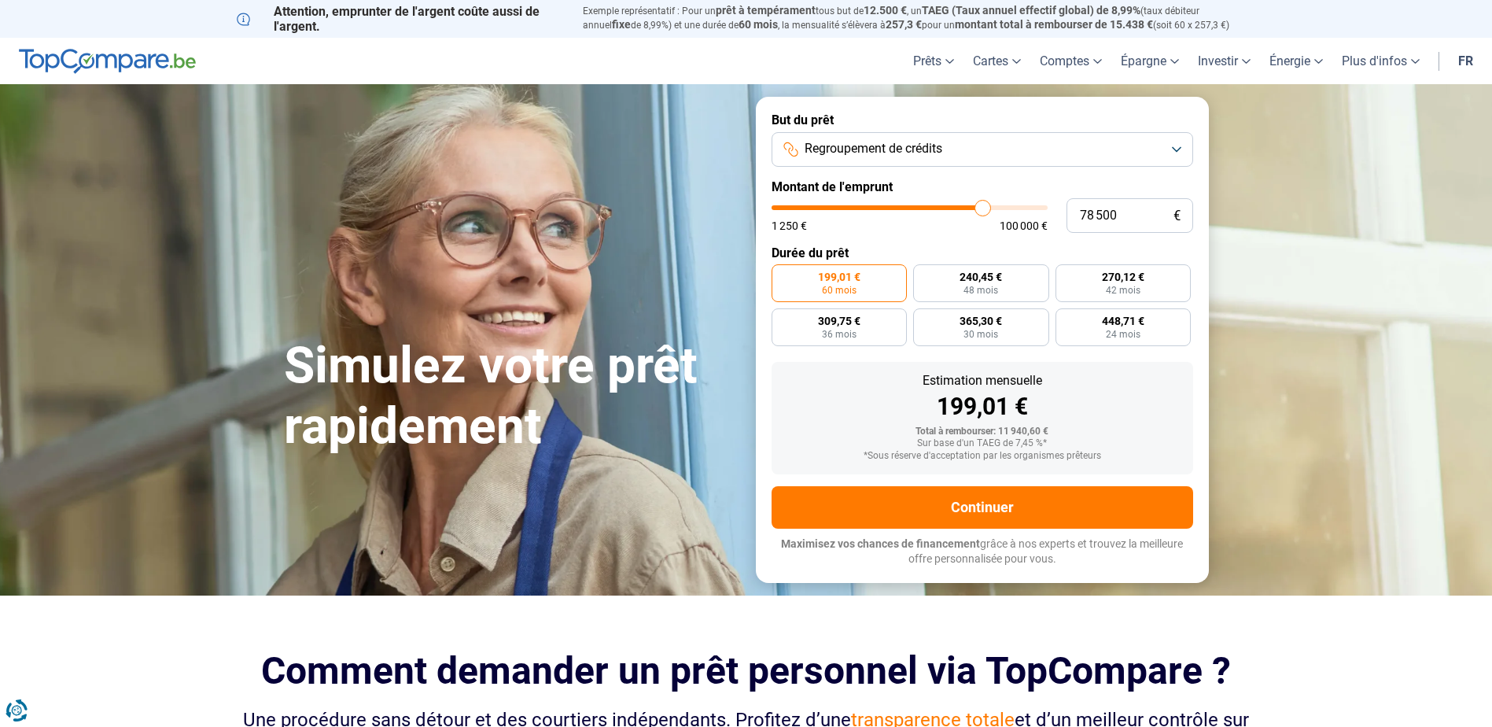
type input "79 250"
type input "79250"
type input "79 750"
type input "79750"
type input "80 000"
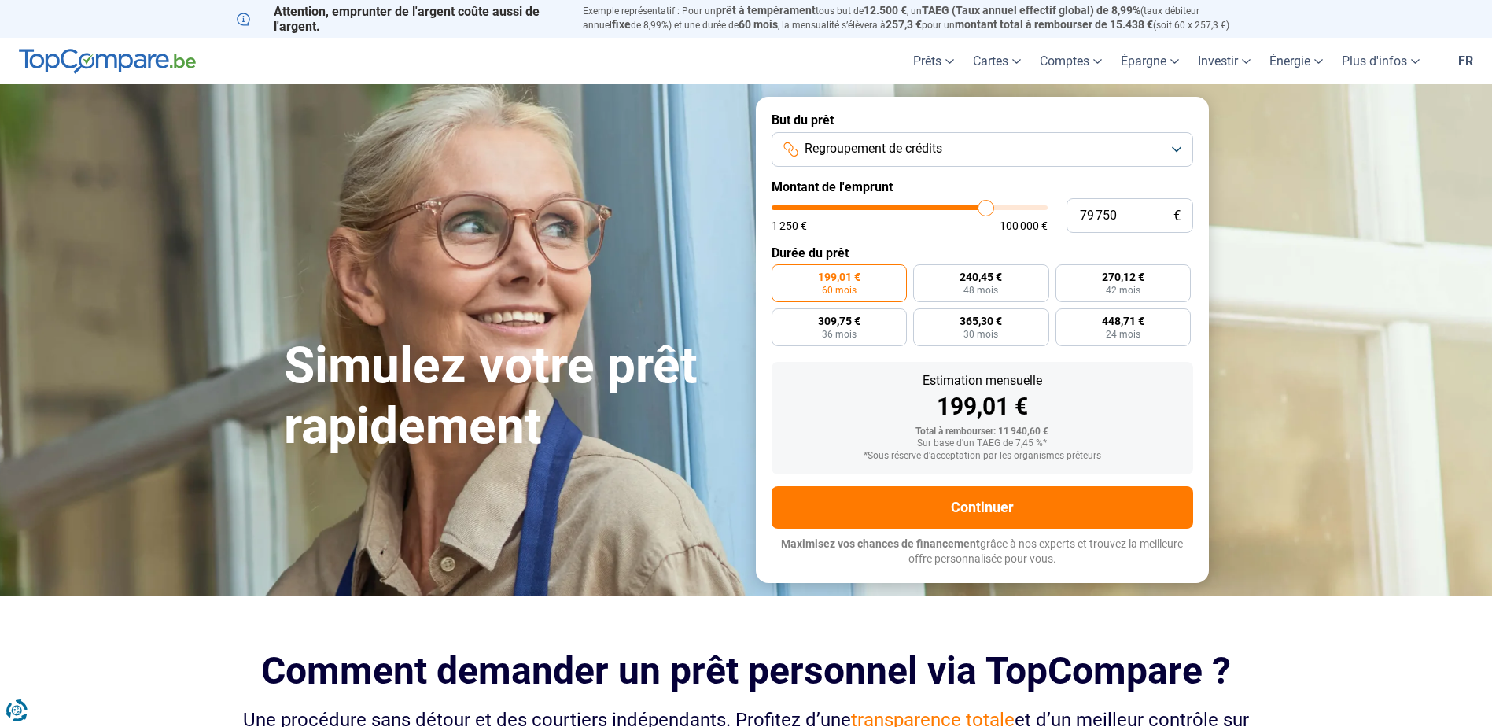
type input "80000"
type input "80 750"
type input "80750"
type input "81 250"
type input "81250"
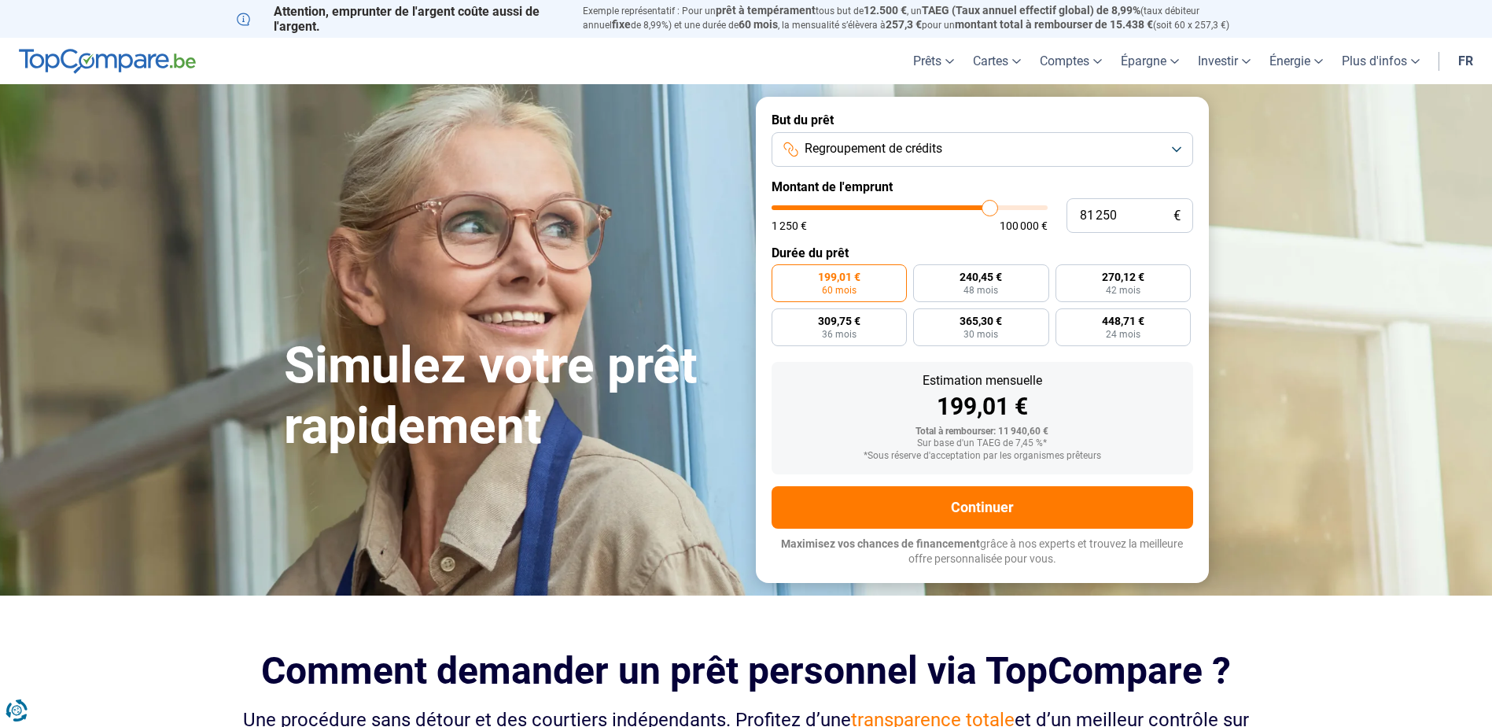
type input "81 750"
type input "81750"
type input "82 250"
type input "82250"
type input "82 500"
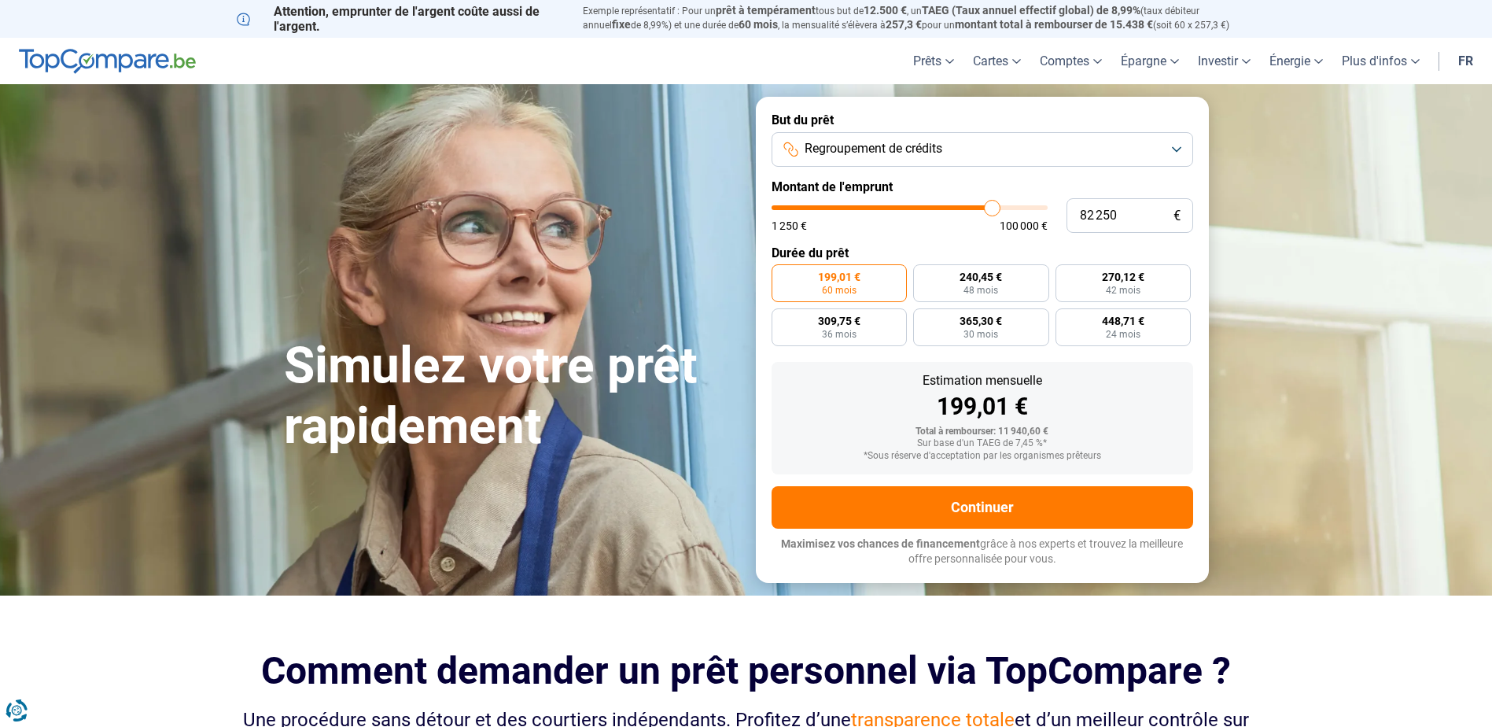
type input "82500"
type input "82 750"
type input "82750"
type input "83 000"
type input "83000"
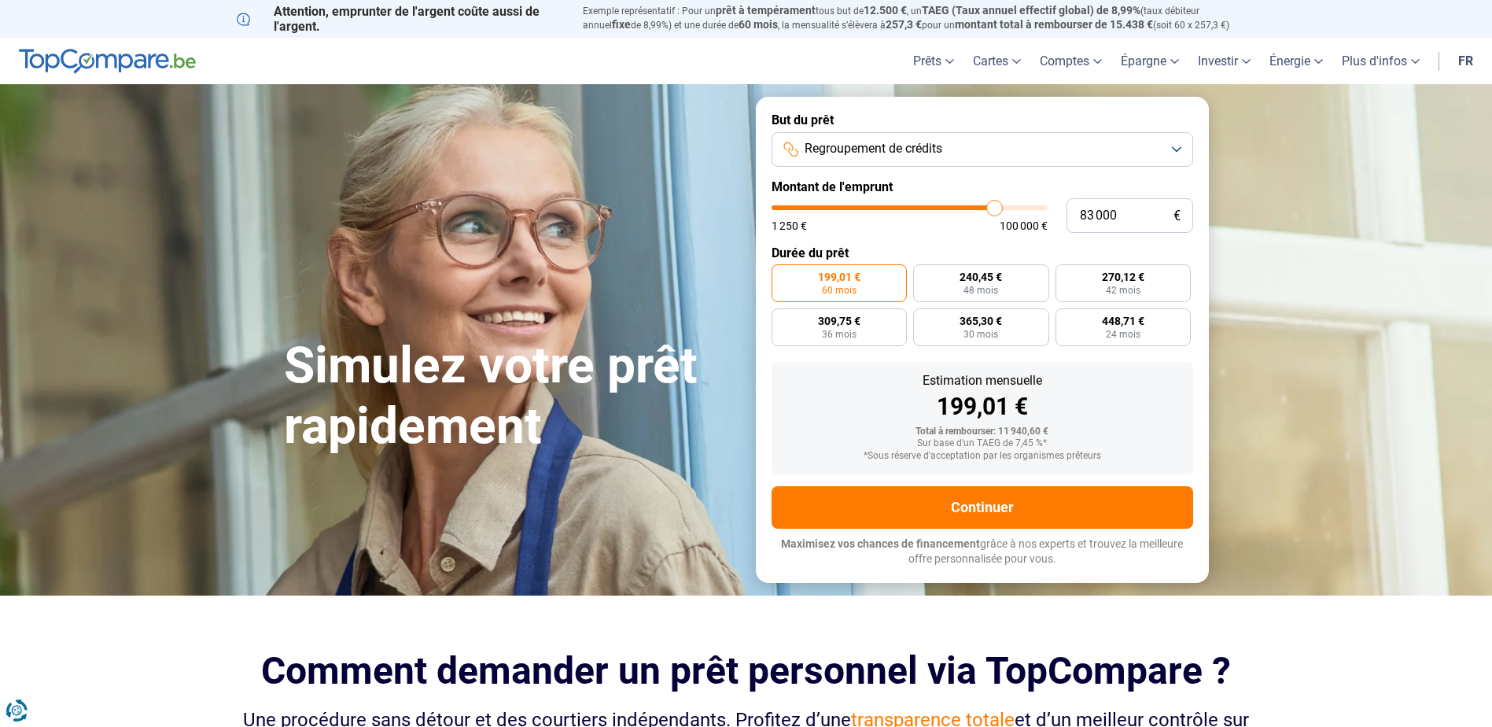
type input "83 250"
type input "83250"
type input "84 000"
type input "84000"
type input "84 250"
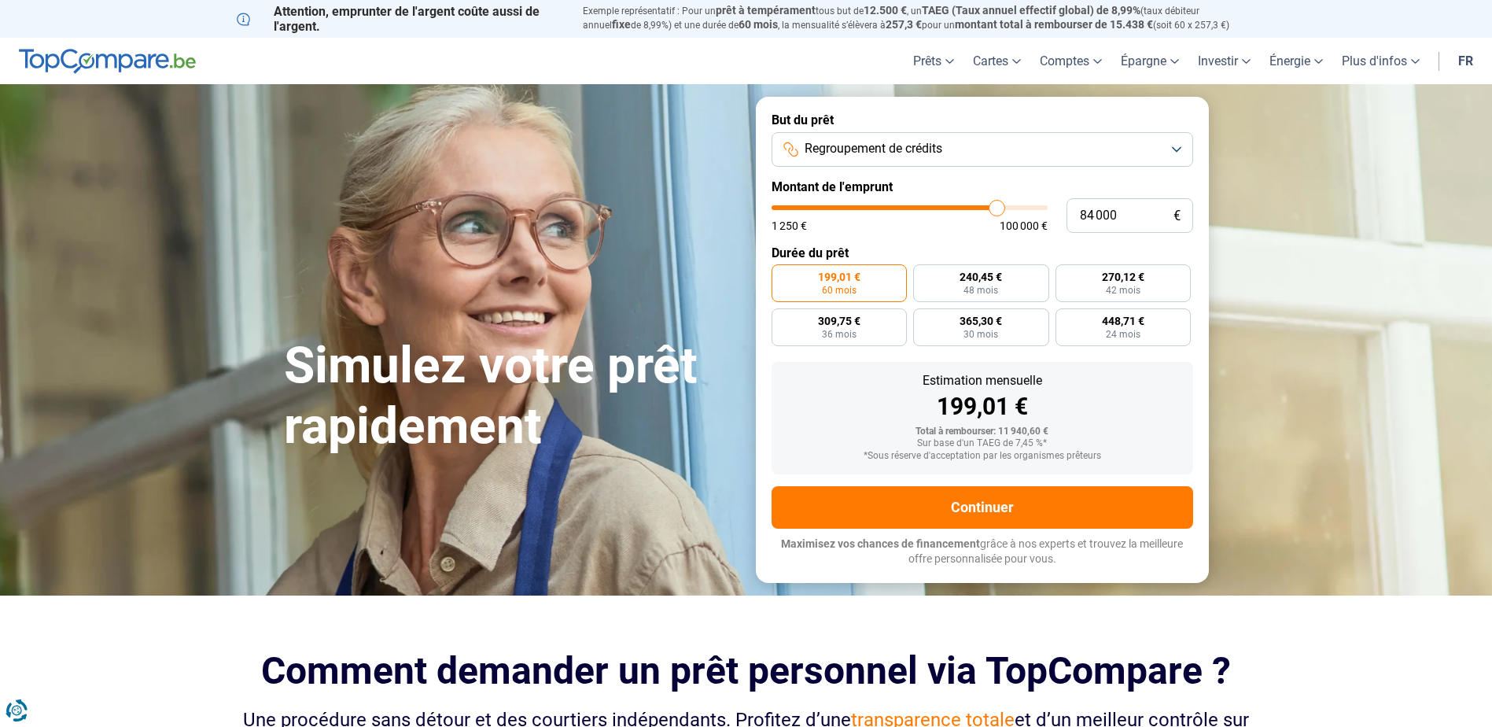
type input "84250"
type input "84 500"
type input "84500"
type input "85 250"
type input "85250"
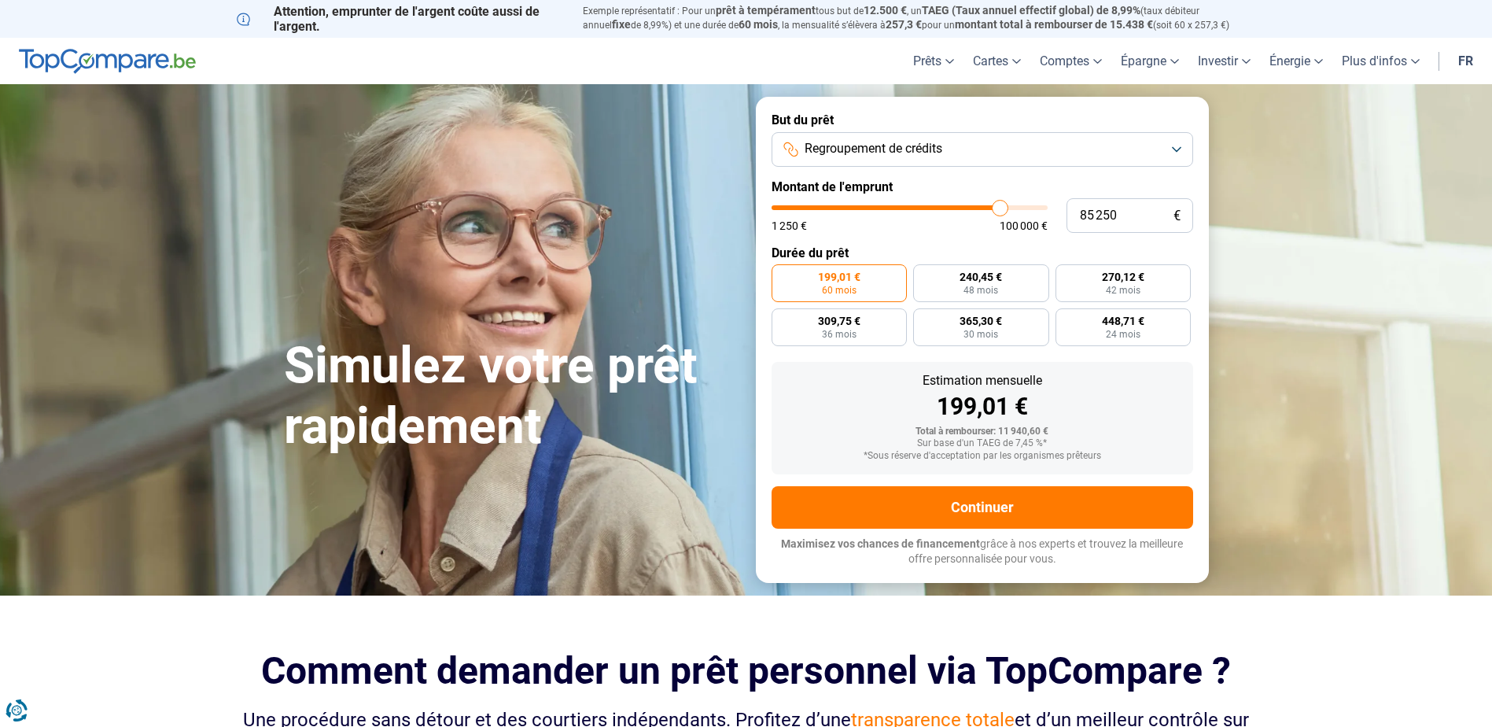
type input "85 750"
type input "85750"
type input "86 000"
drag, startPoint x: 817, startPoint y: 206, endPoint x: 1002, endPoint y: 216, distance: 185.1
type input "86000"
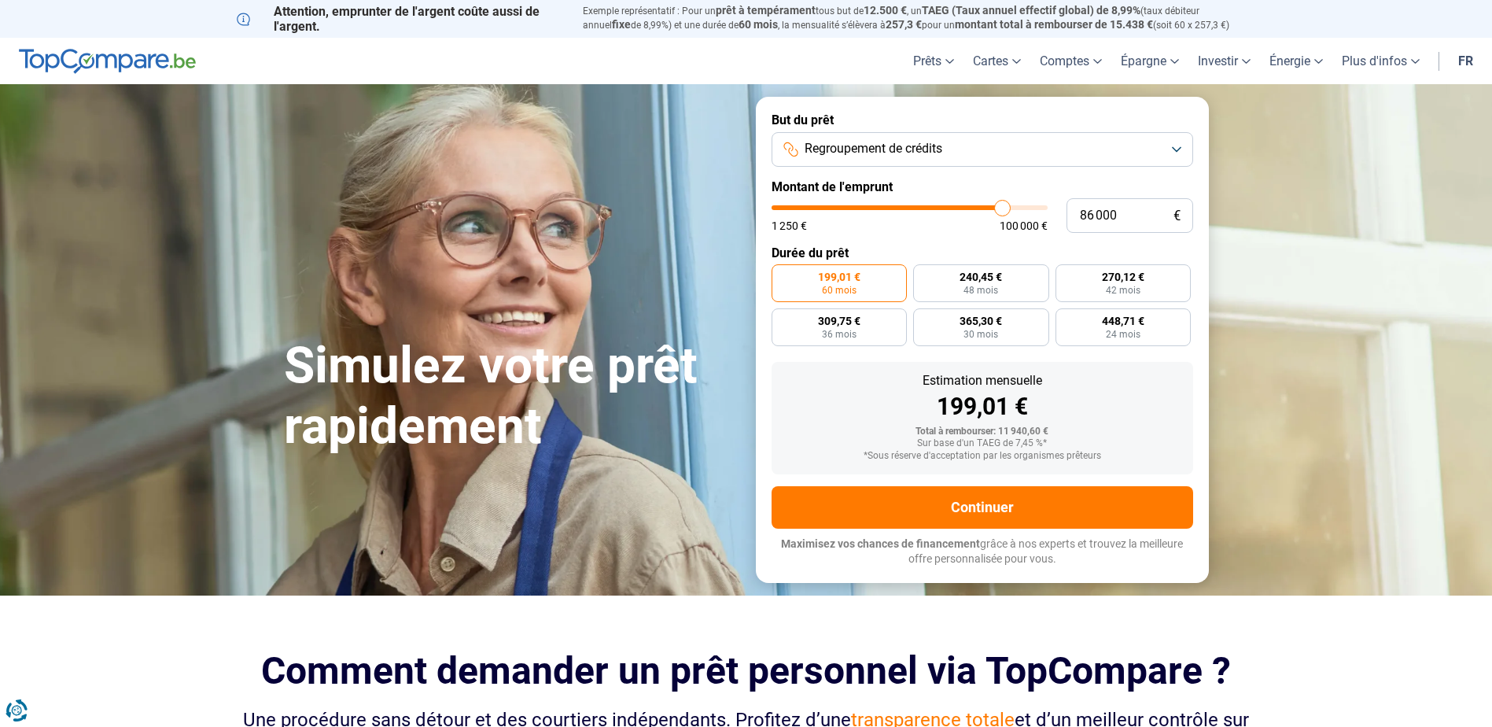
click at [1002, 210] on input "range" at bounding box center [910, 207] width 276 height 5
radio input "false"
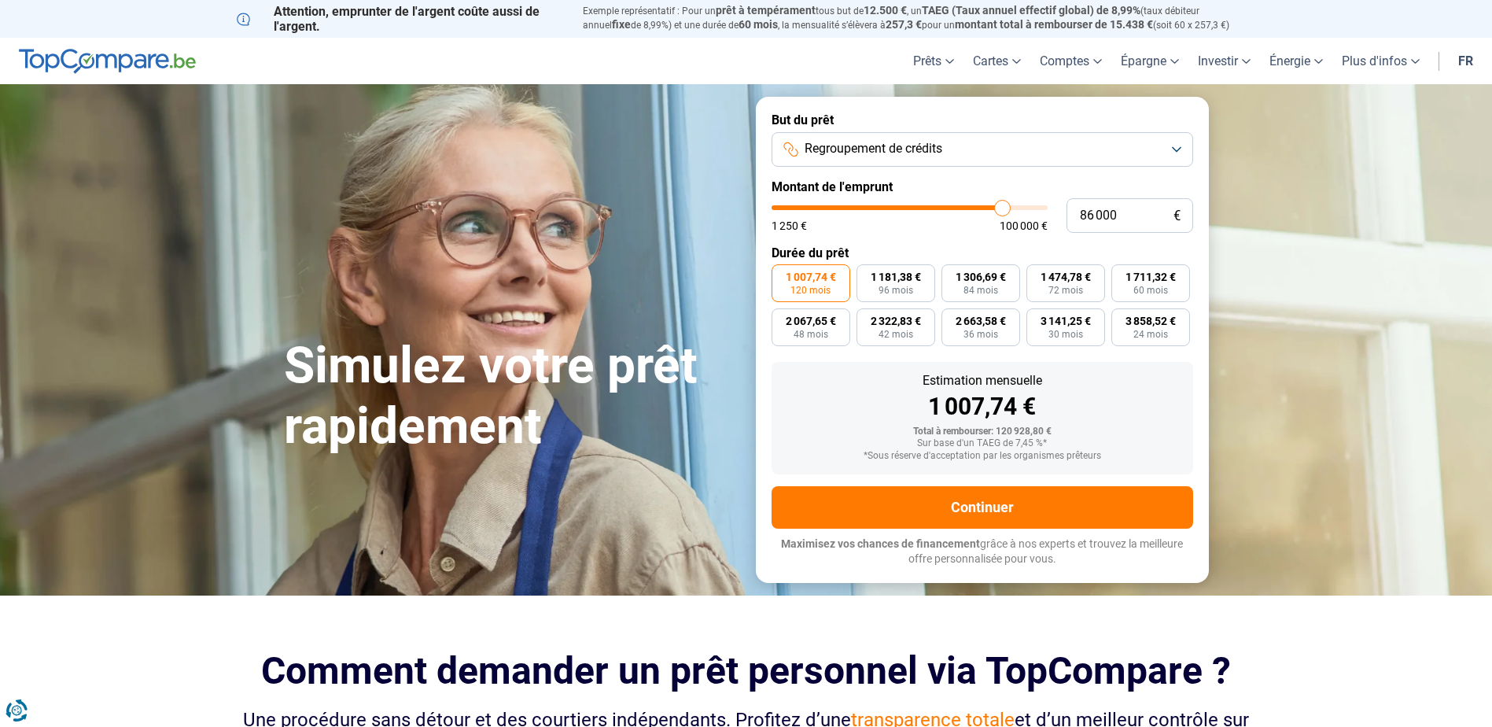
type input "86 750"
type input "86750"
type input "87 000"
type input "87000"
type input "87 500"
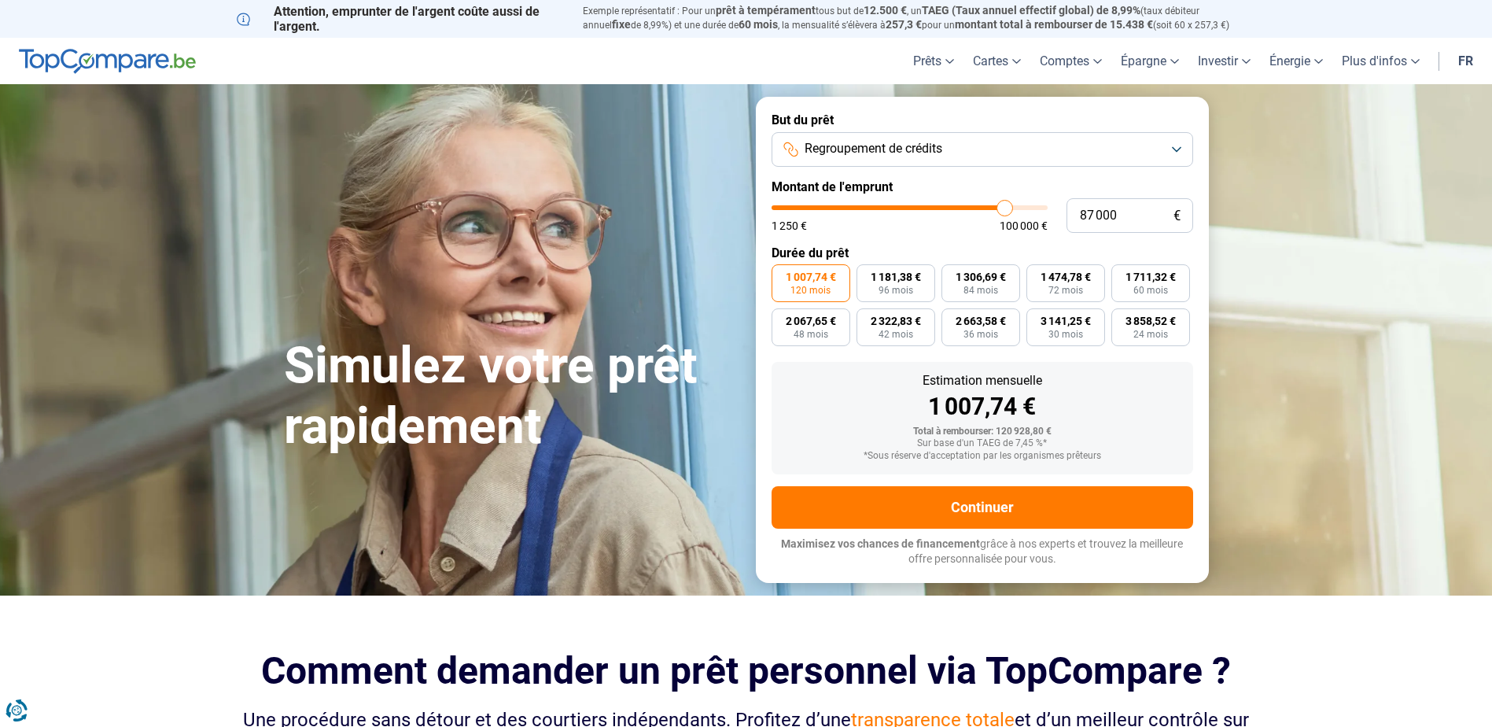
type input "87500"
type input "88 000"
type input "88000"
type input "88 250"
type input "88250"
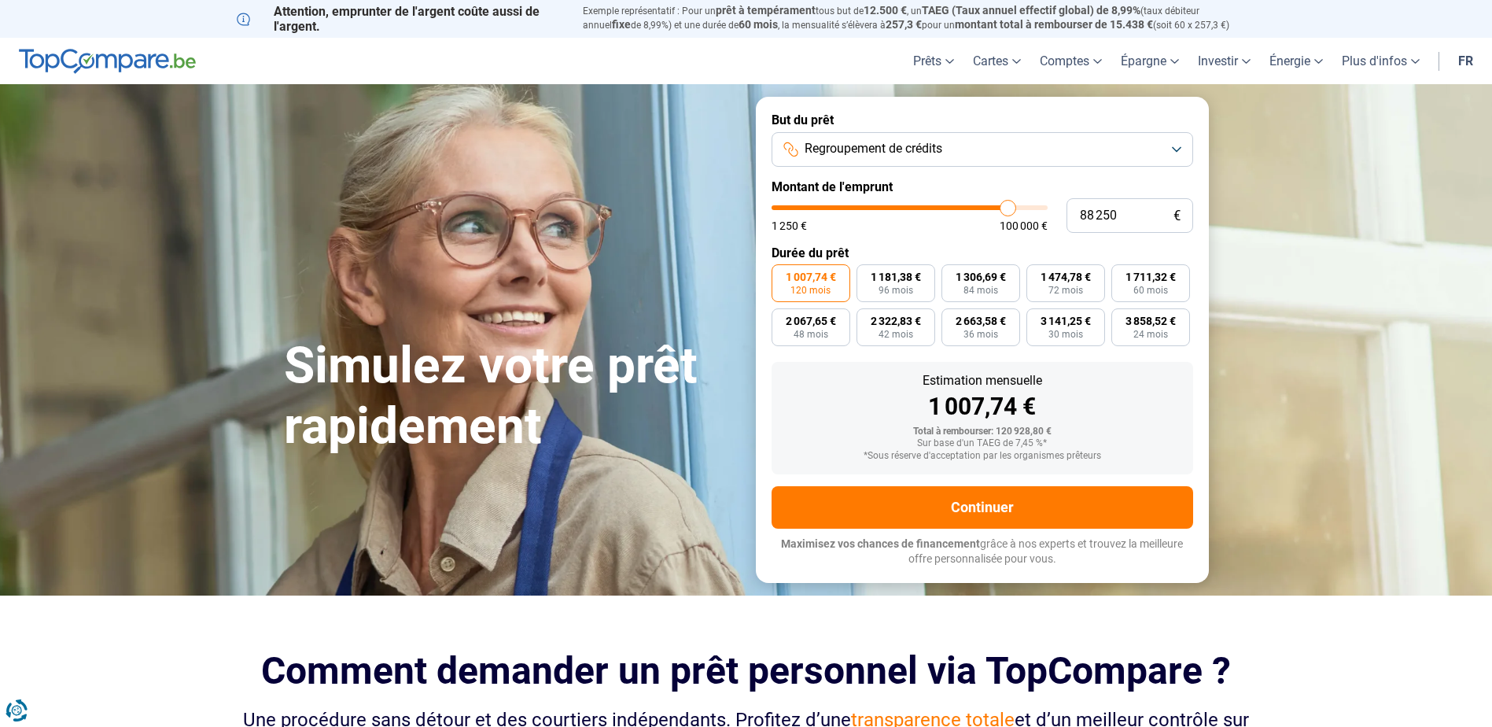
type input "87 500"
type input "87500"
type input "87 250"
type input "87250"
type input "86 750"
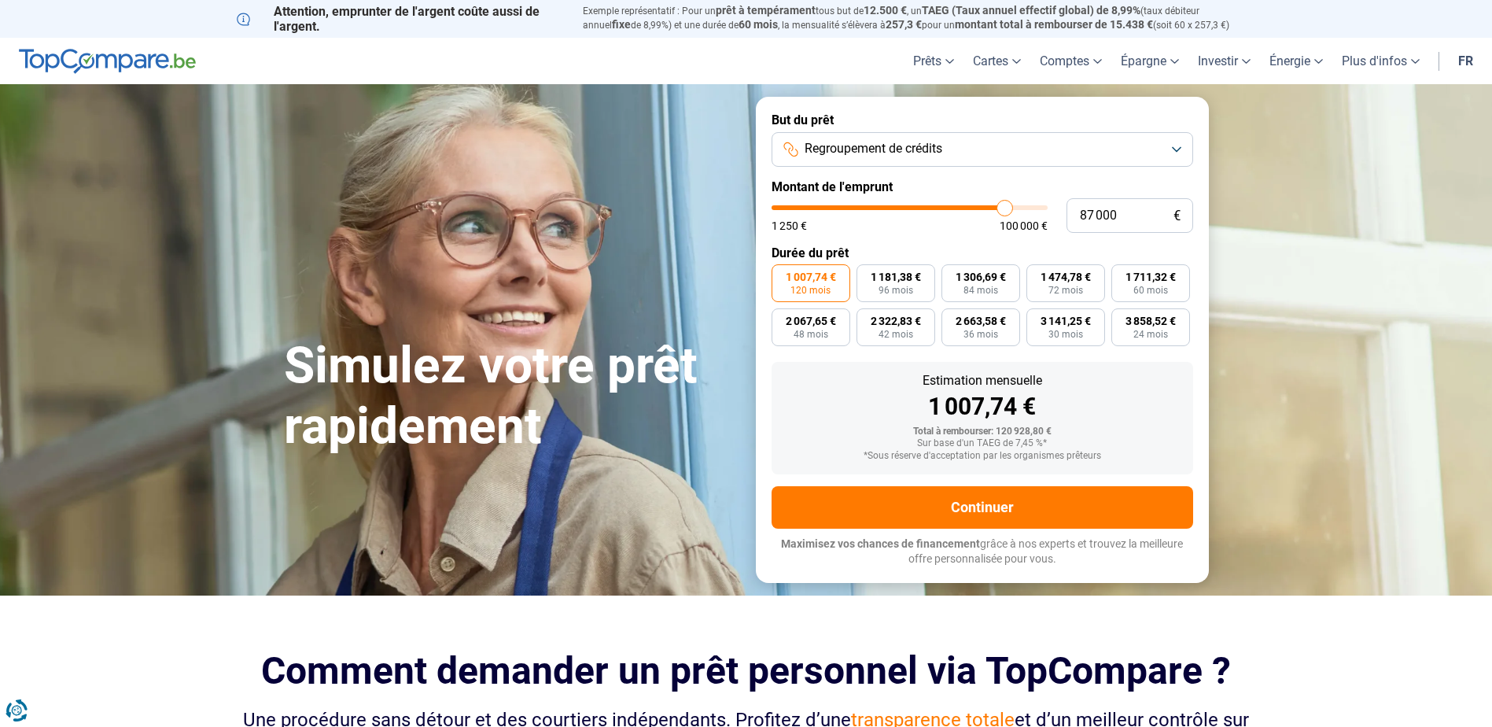
click at [1005, 210] on input "range" at bounding box center [910, 207] width 276 height 5
